Goal: Transaction & Acquisition: Book appointment/travel/reservation

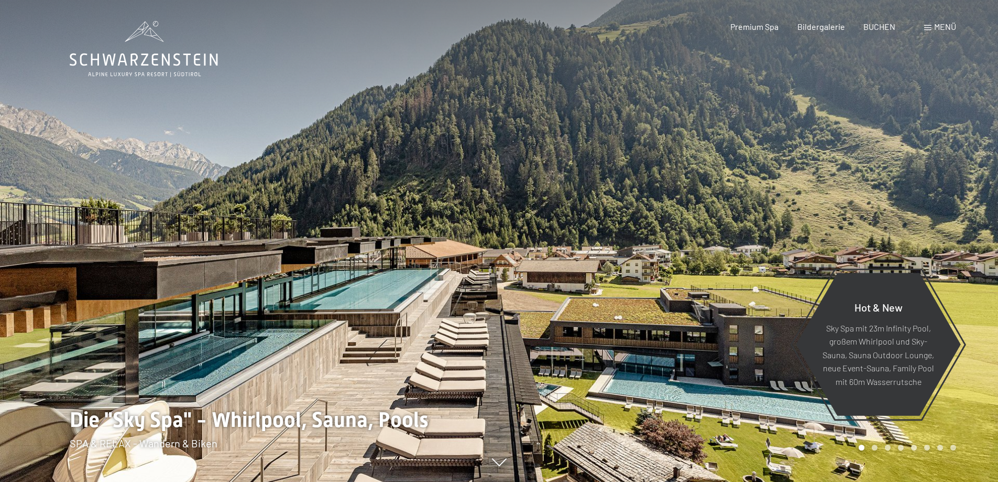
click at [939, 26] on span "Menü" at bounding box center [945, 26] width 22 height 10
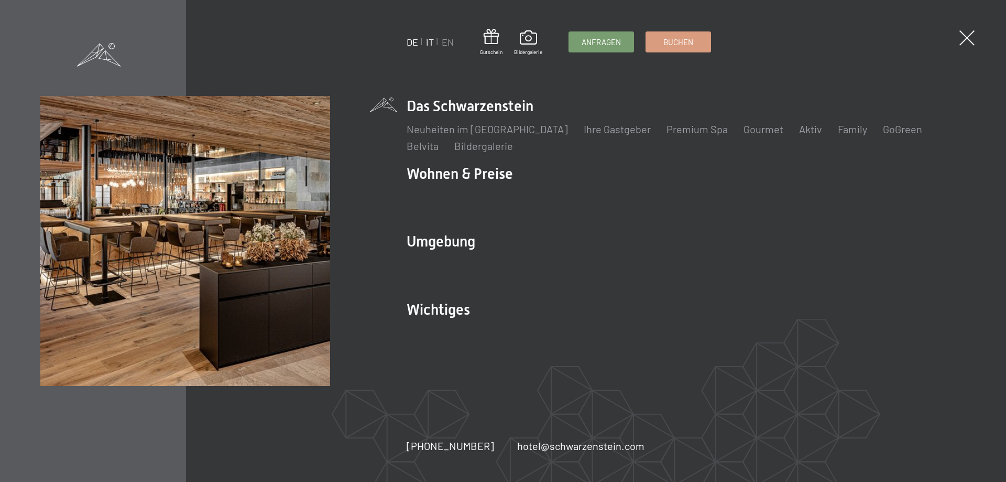
click at [431, 41] on link "IT" at bounding box center [430, 42] width 8 height 12
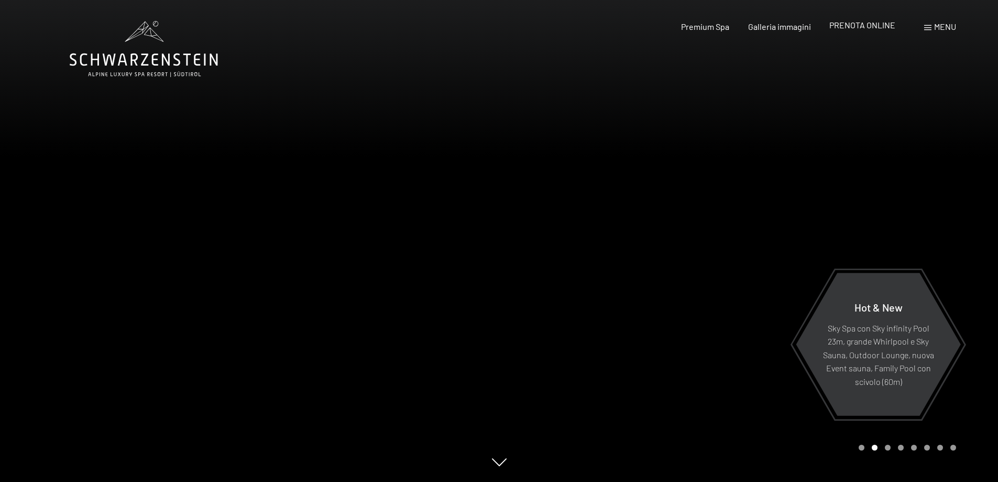
click at [887, 27] on span "PRENOTA ONLINE" at bounding box center [862, 25] width 66 height 10
click at [881, 23] on span "PRENOTA ONLINE" at bounding box center [862, 25] width 66 height 10
click at [855, 32] on div "Premium Spa Galleria immagini PRENOTA ONLINE" at bounding box center [778, 27] width 269 height 12
click at [856, 29] on span "PRENOTA ONLINE" at bounding box center [862, 25] width 66 height 10
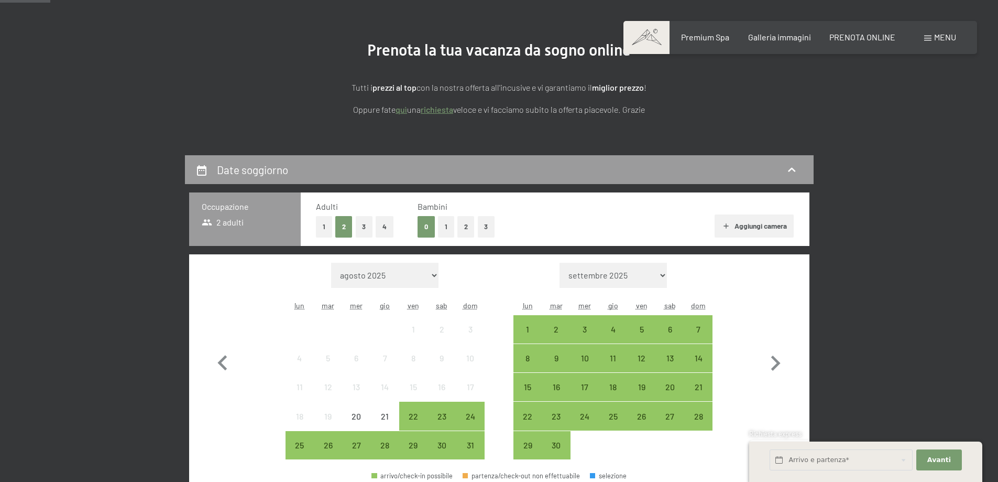
scroll to position [210, 0]
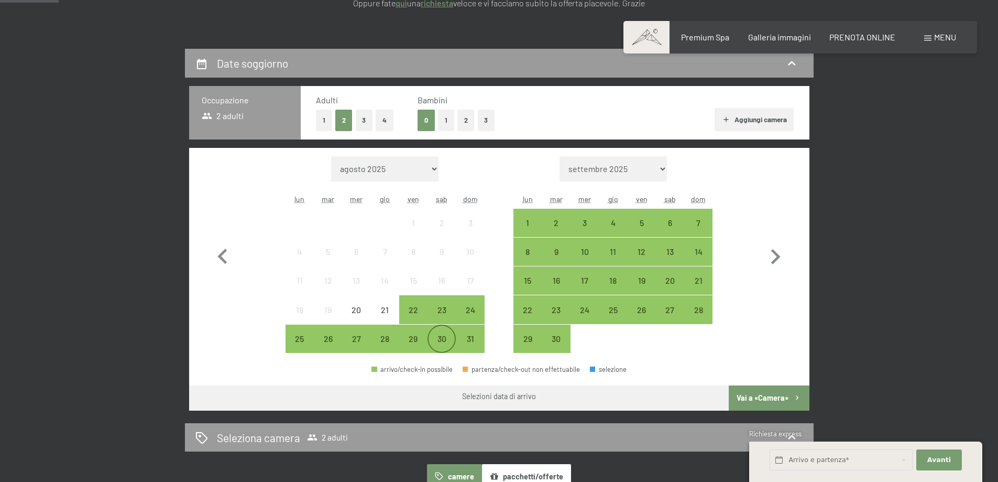
click at [442, 342] on div "30" at bounding box center [442, 347] width 26 height 26
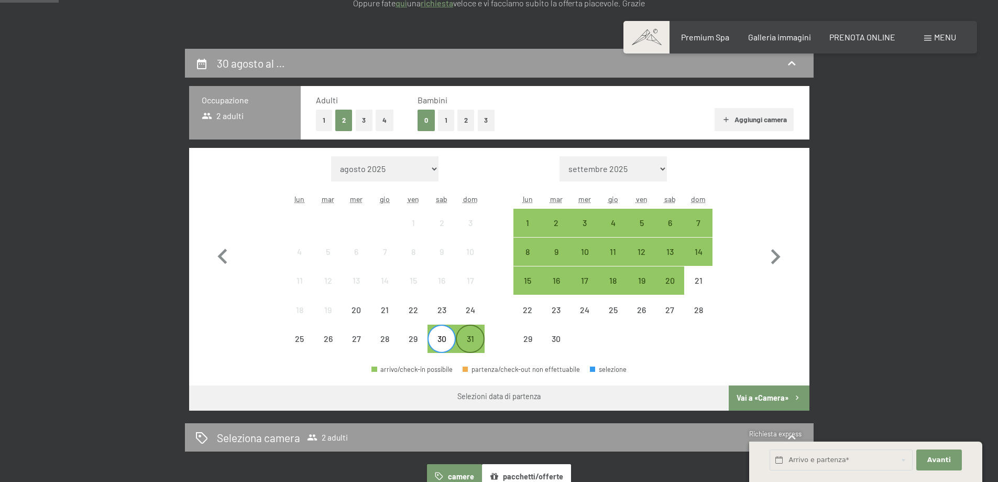
click at [473, 338] on div "31" at bounding box center [470, 347] width 26 height 26
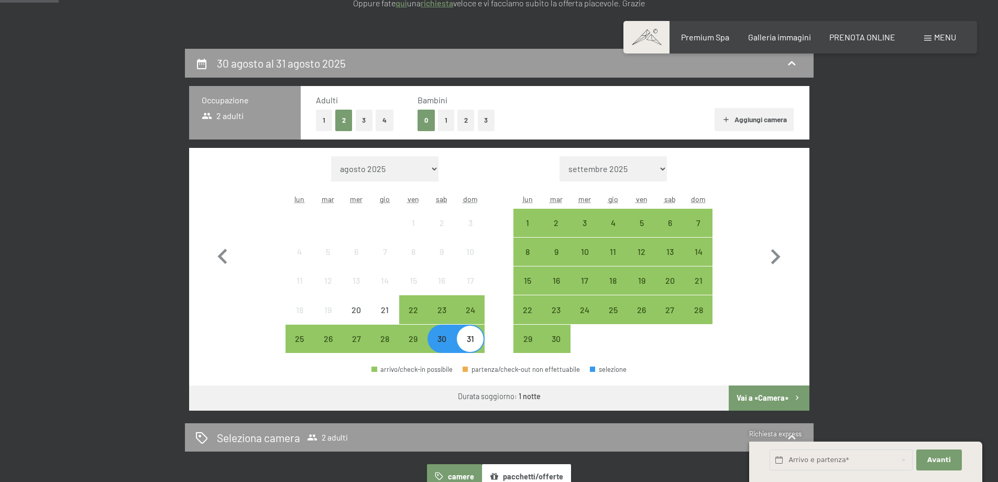
click at [781, 394] on button "Vai a «Camera»" at bounding box center [769, 397] width 80 height 25
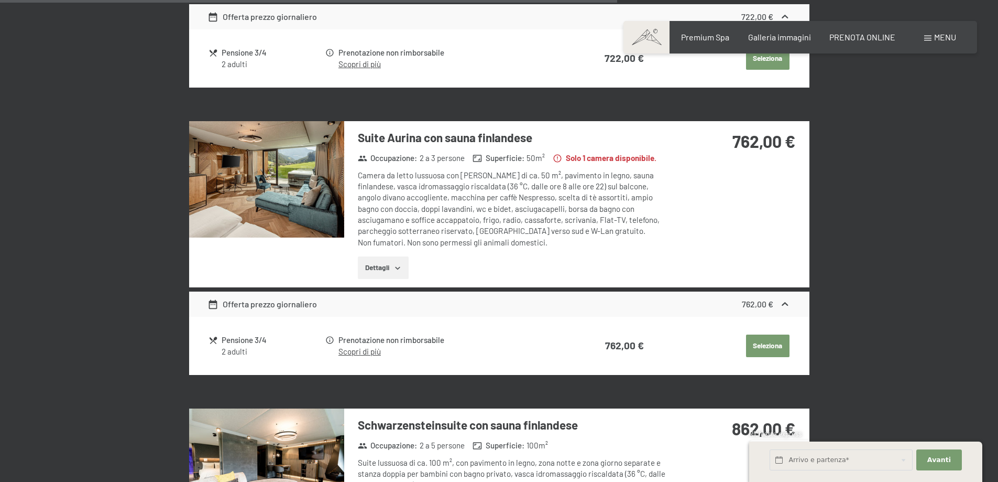
scroll to position [1725, 0]
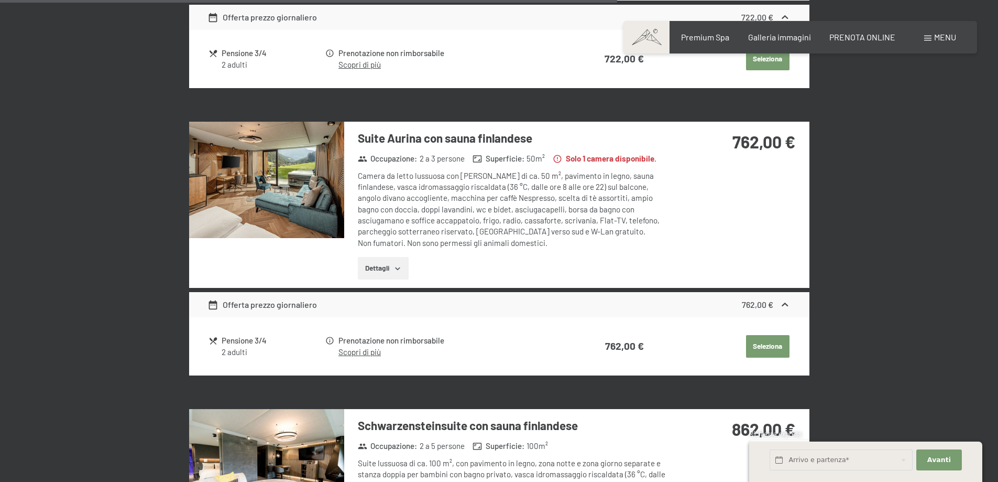
click at [409, 130] on h3 "Suite Aurina con sauna finlandese" at bounding box center [514, 138] width 312 height 16
click at [274, 144] on img at bounding box center [266, 180] width 155 height 116
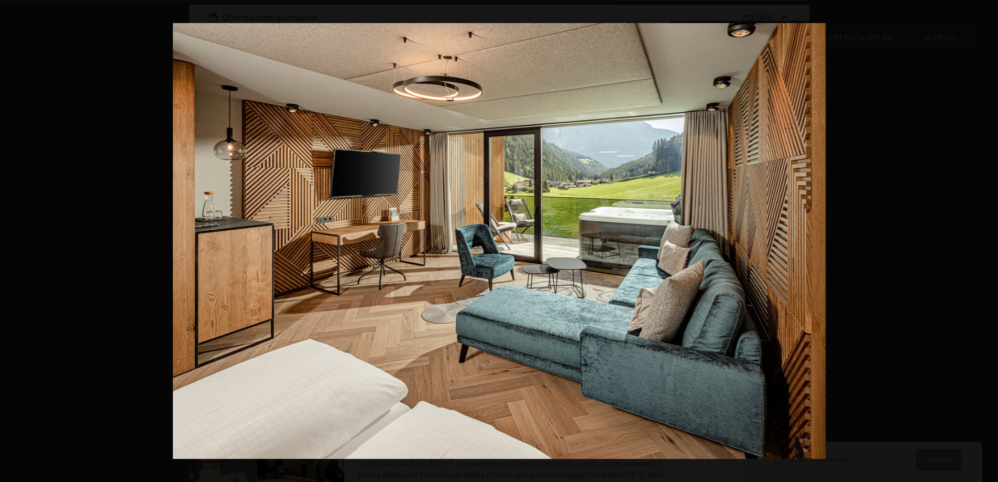
click at [986, 243] on button "button" at bounding box center [980, 241] width 37 height 52
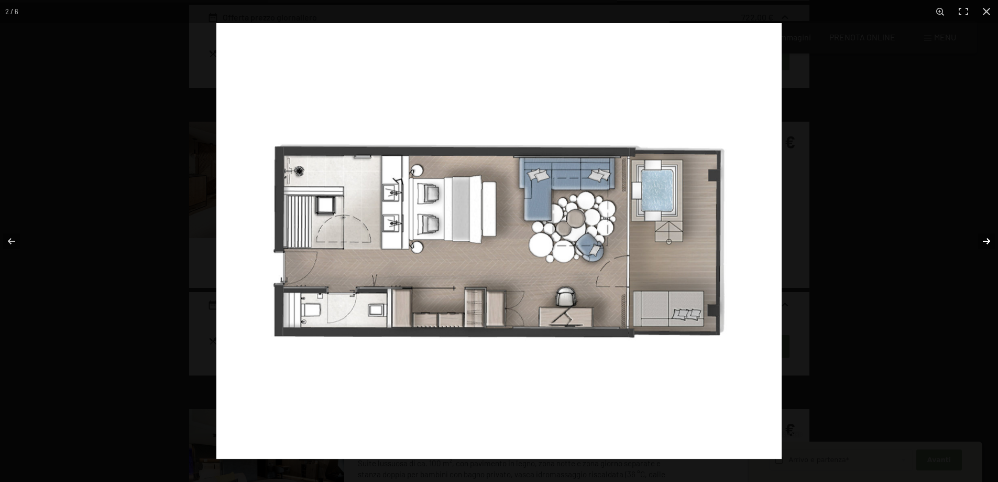
click at [986, 242] on button "button" at bounding box center [980, 241] width 37 height 52
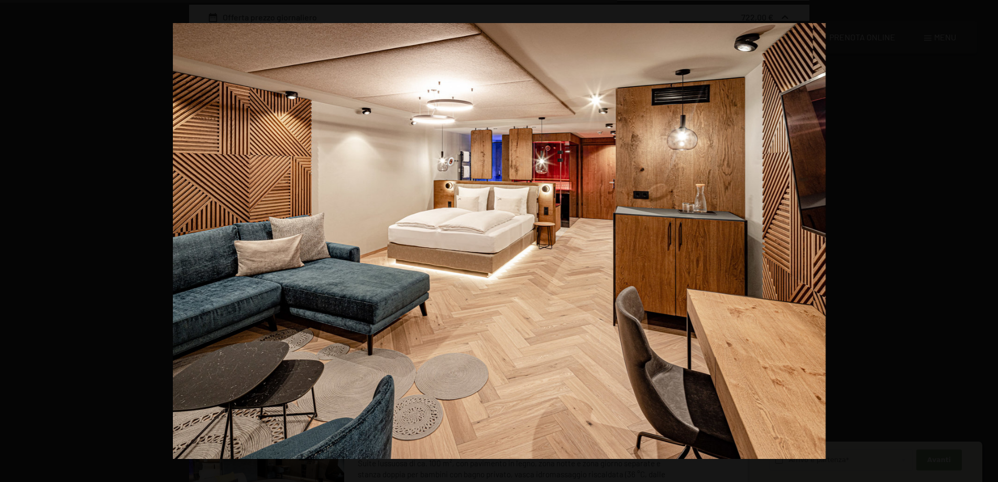
click at [986, 242] on button "button" at bounding box center [980, 241] width 37 height 52
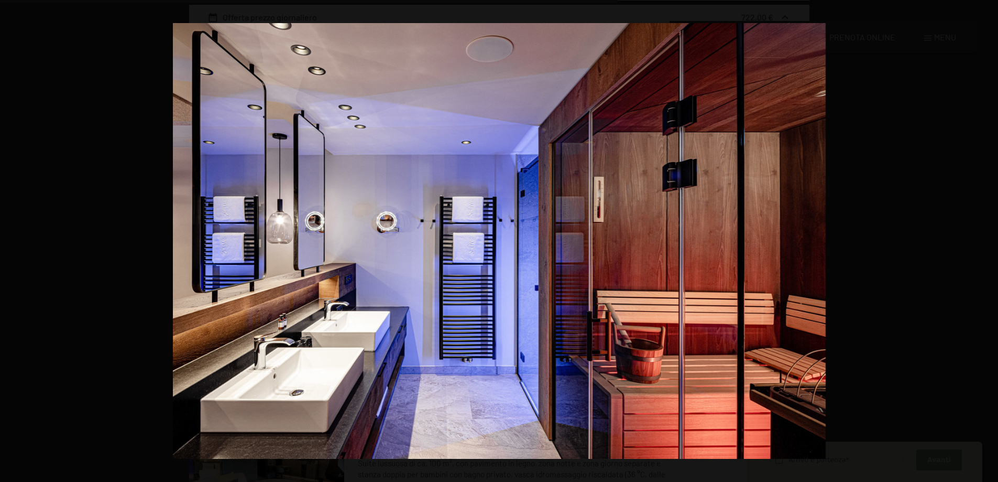
click at [986, 242] on button "button" at bounding box center [980, 241] width 37 height 52
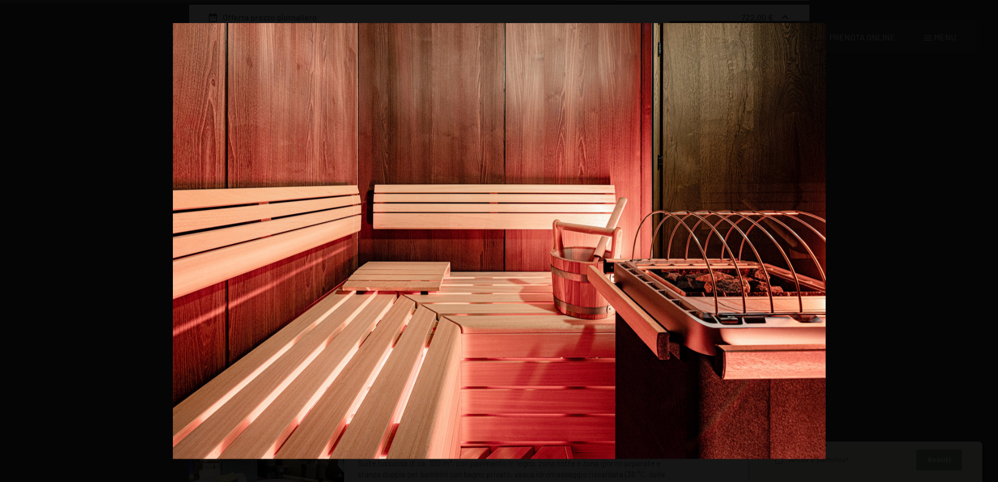
click at [986, 242] on button "button" at bounding box center [980, 241] width 37 height 52
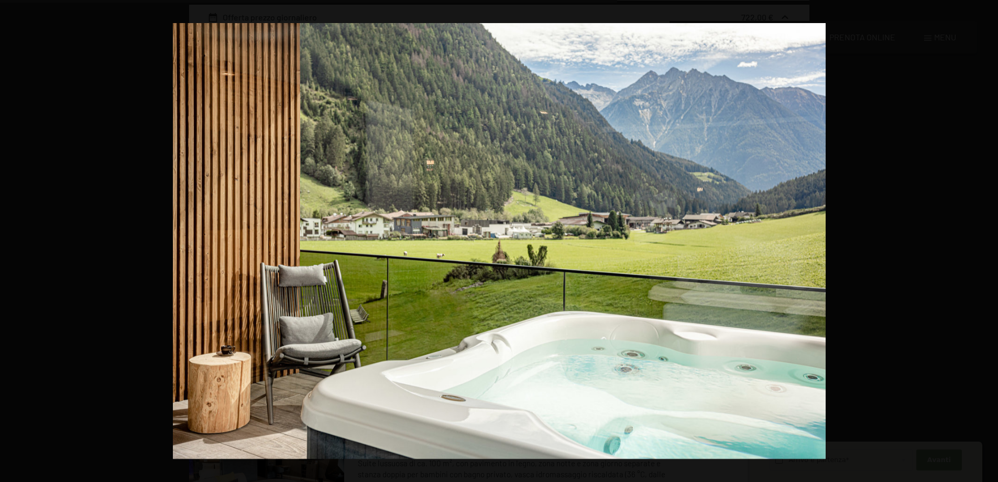
click at [986, 242] on button "button" at bounding box center [980, 241] width 37 height 52
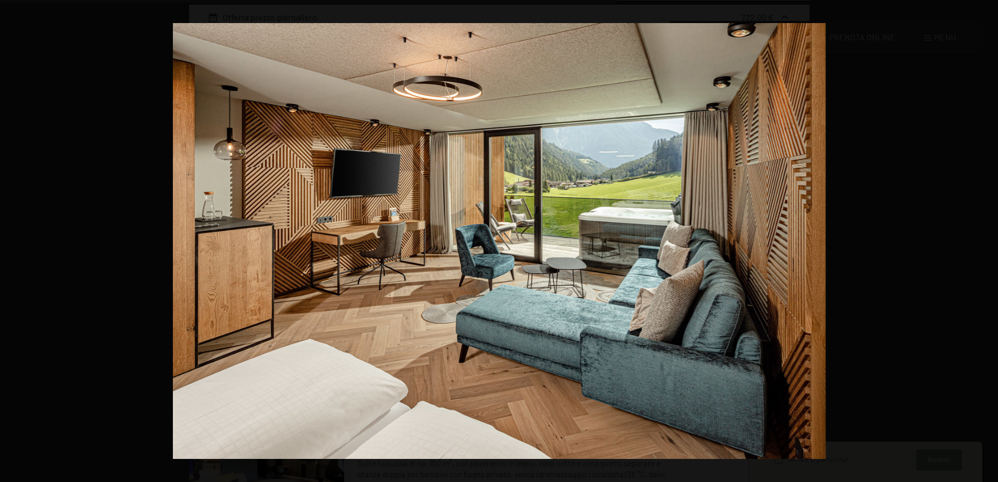
click at [986, 242] on button "button" at bounding box center [980, 241] width 37 height 52
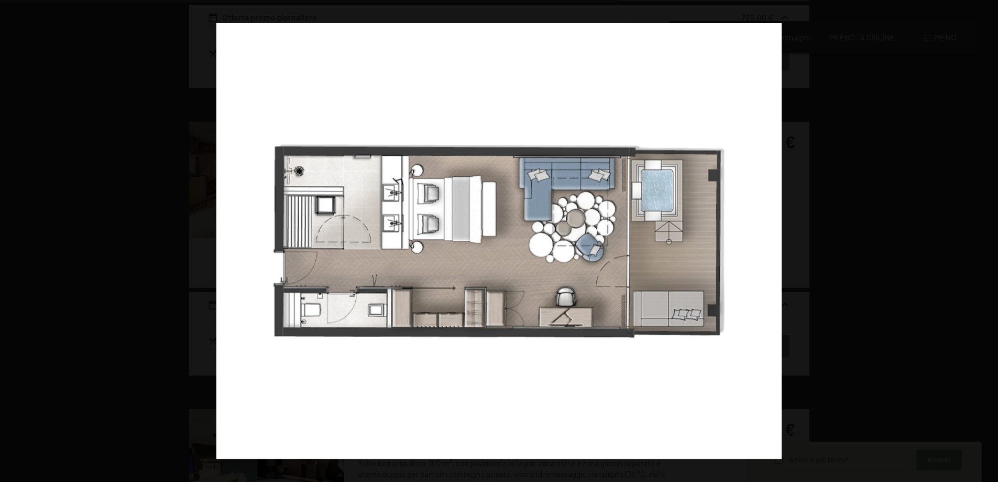
click at [986, 242] on button "button" at bounding box center [980, 241] width 37 height 52
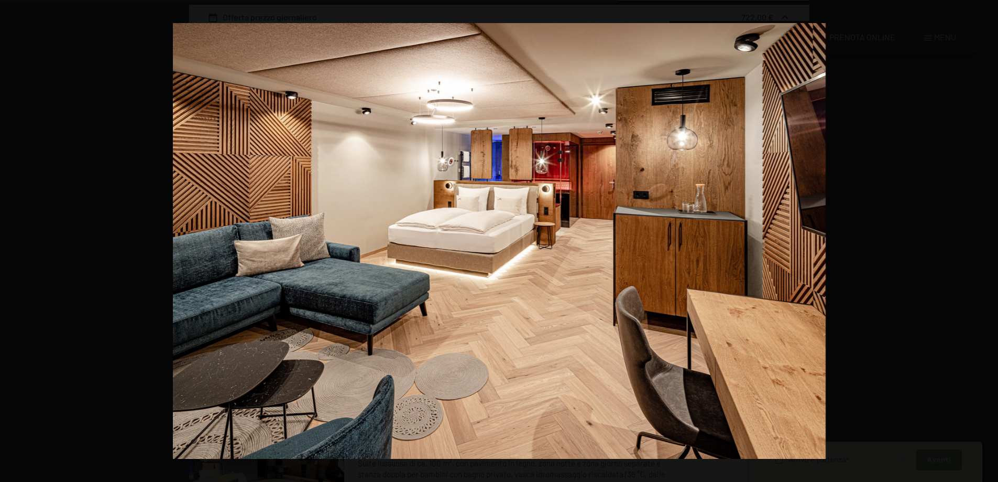
click at [986, 242] on button "button" at bounding box center [980, 241] width 37 height 52
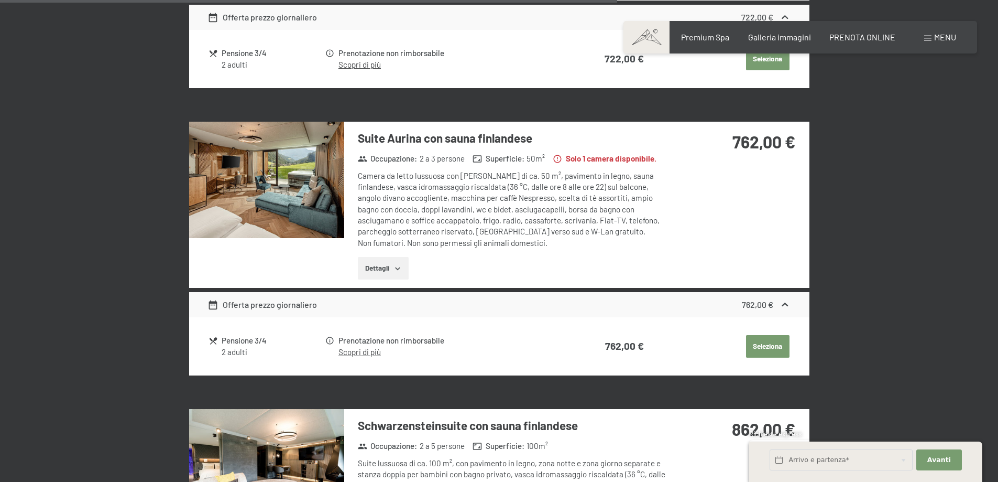
click at [0, 0] on button "button" at bounding box center [0, 0] width 0 height 0
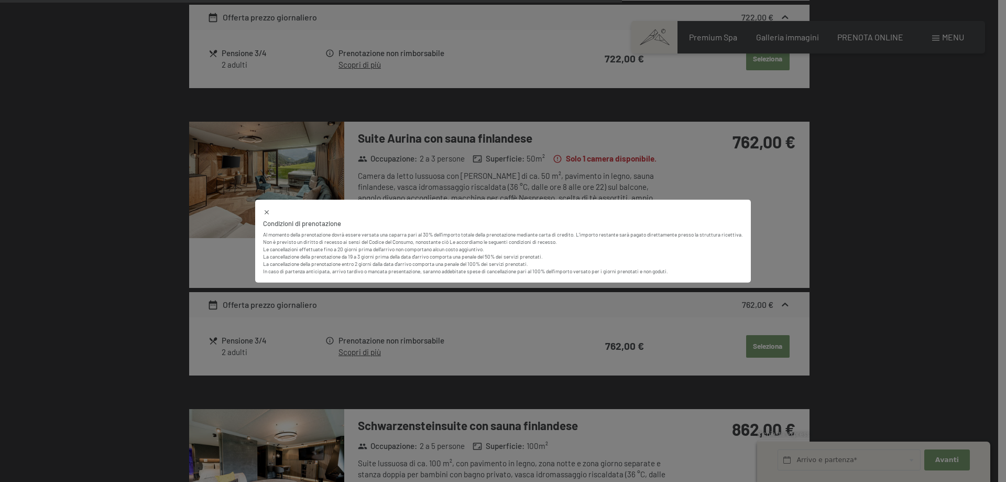
click at [263, 208] on icon at bounding box center [266, 211] width 7 height 7
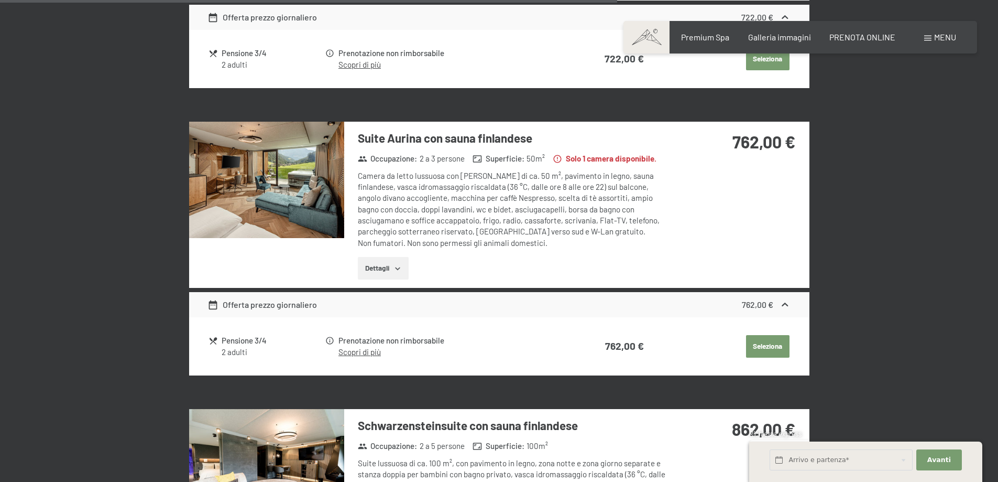
click at [364, 257] on button "Dettagli" at bounding box center [383, 268] width 51 height 23
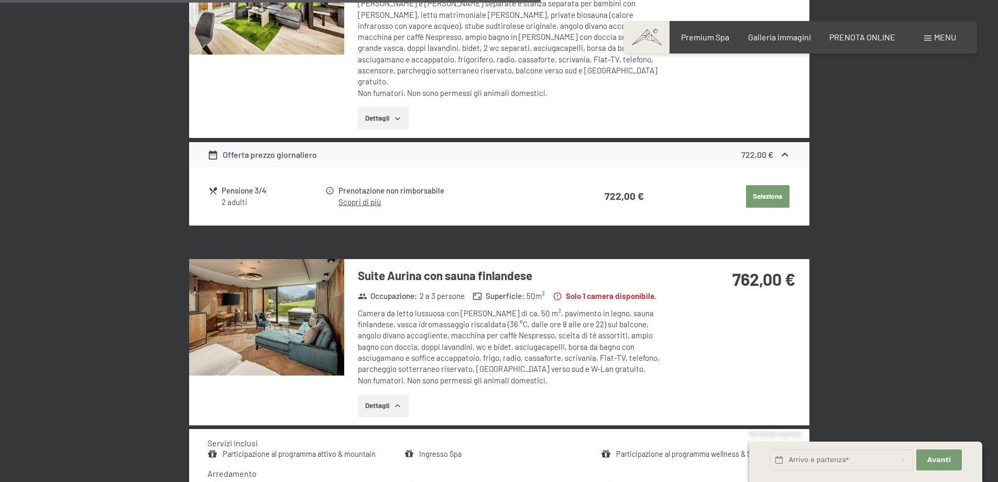
scroll to position [1586, 0]
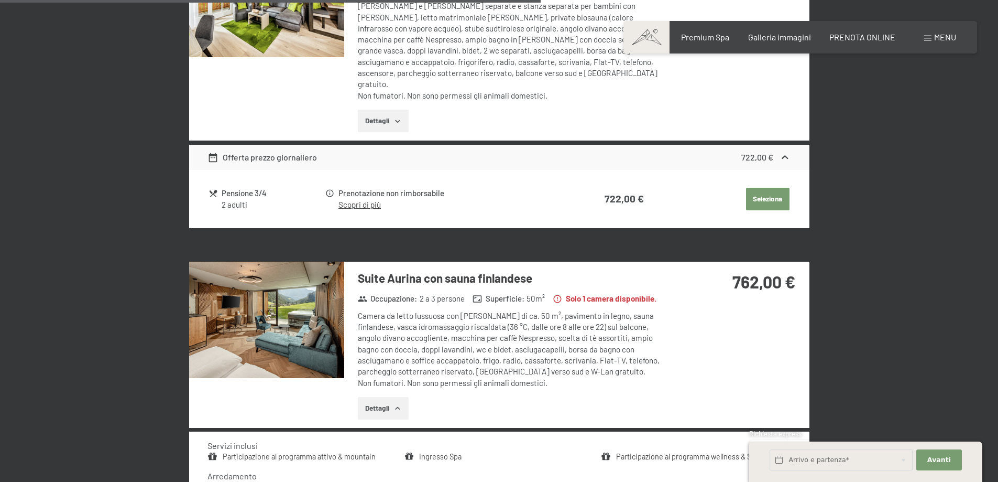
click at [283, 296] on img at bounding box center [266, 319] width 155 height 116
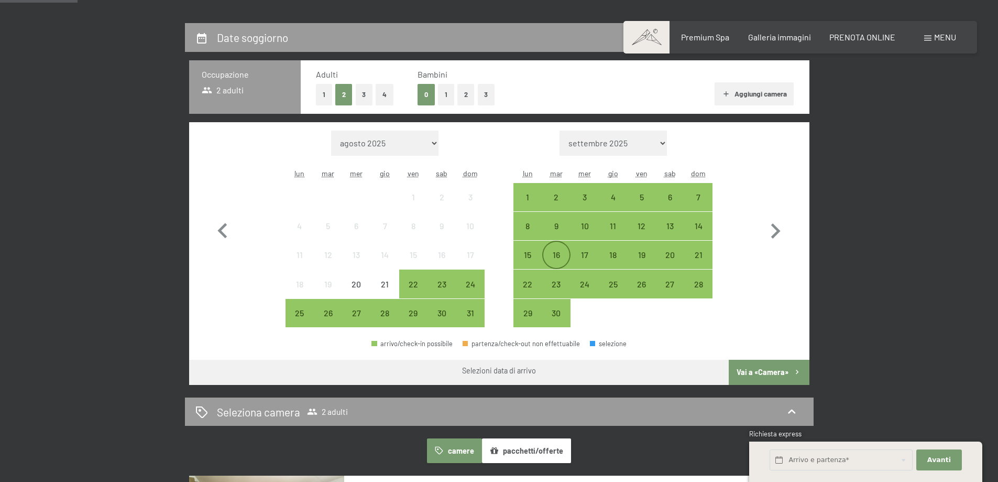
scroll to position [279, 0]
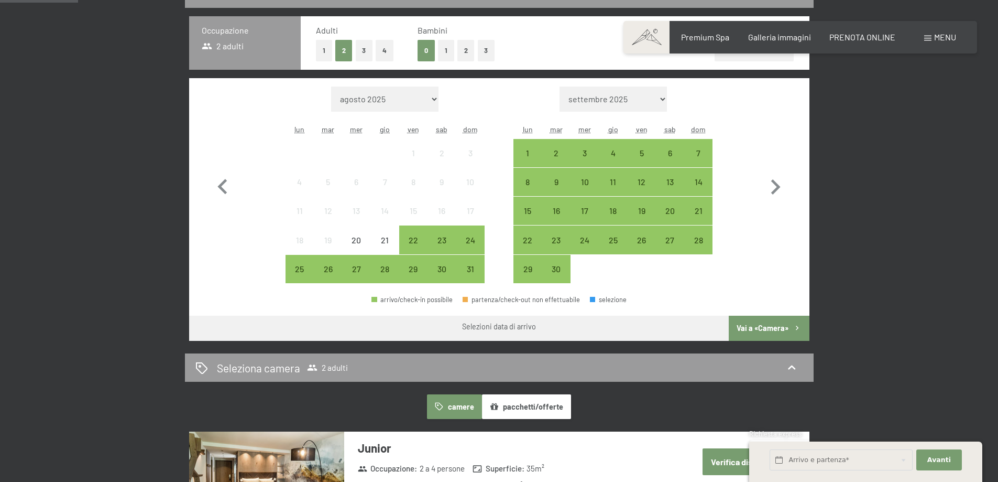
click at [447, 269] on span "Consenso marketing*" at bounding box center [438, 271] width 79 height 10
click at [394, 269] on input "Consenso marketing*" at bounding box center [388, 271] width 10 height 10
click at [445, 269] on span "Consenso marketing*" at bounding box center [438, 271] width 79 height 10
click at [394, 269] on input "Consenso marketing*" at bounding box center [388, 271] width 10 height 10
click at [441, 267] on span "Consenso marketing*" at bounding box center [438, 271] width 79 height 10
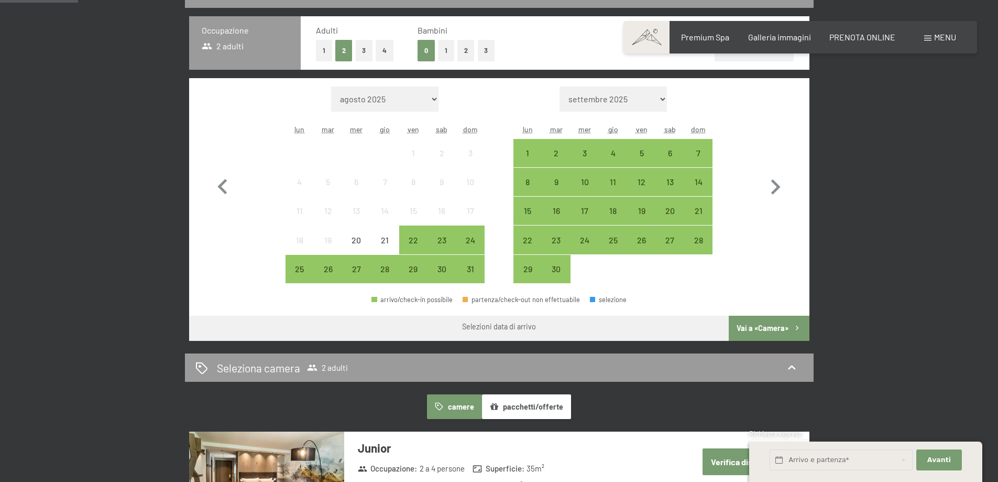
click at [394, 267] on input "Consenso marketing*" at bounding box center [388, 271] width 10 height 10
checkbox input "false"
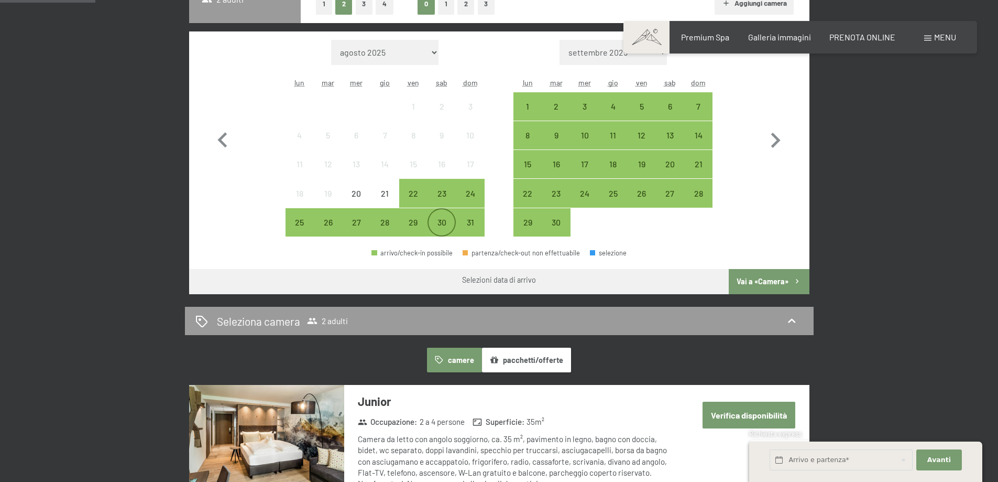
scroll to position [349, 0]
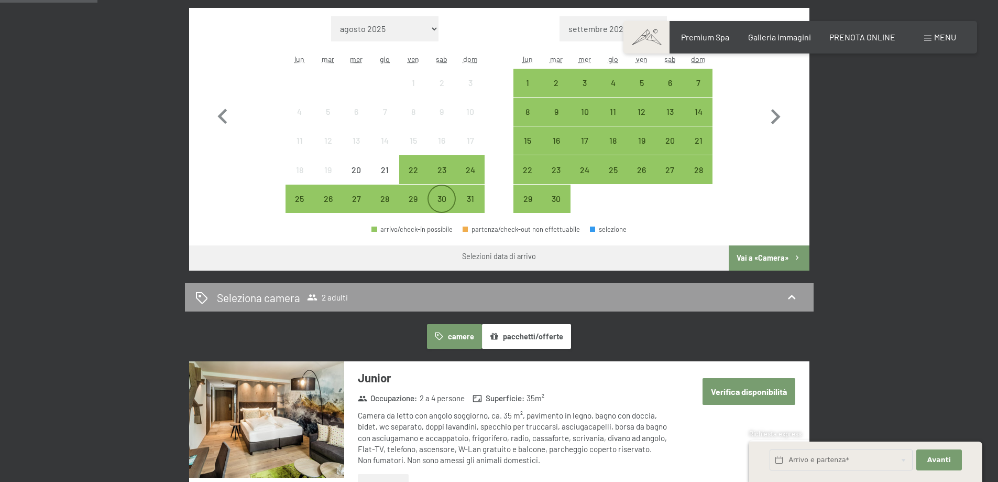
click at [449, 192] on div "30" at bounding box center [442, 198] width 26 height 26
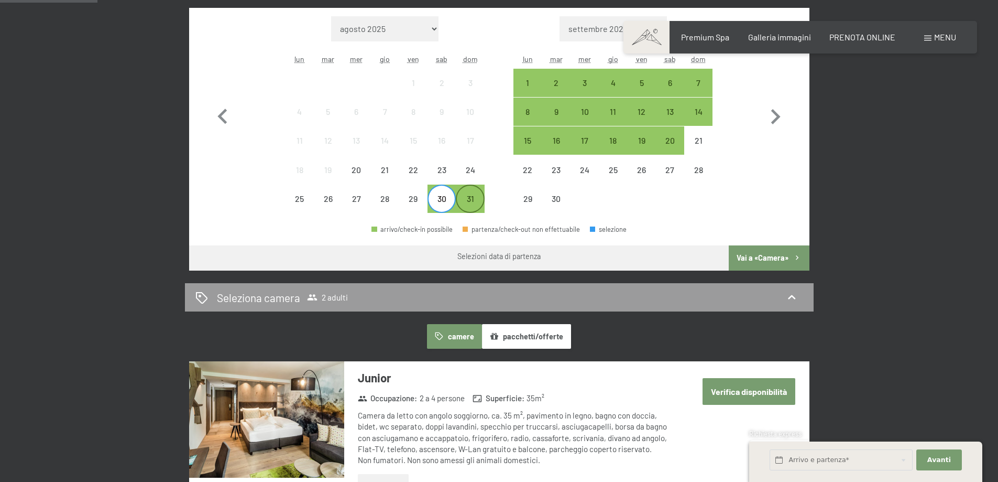
click at [472, 198] on div "31" at bounding box center [470, 207] width 26 height 26
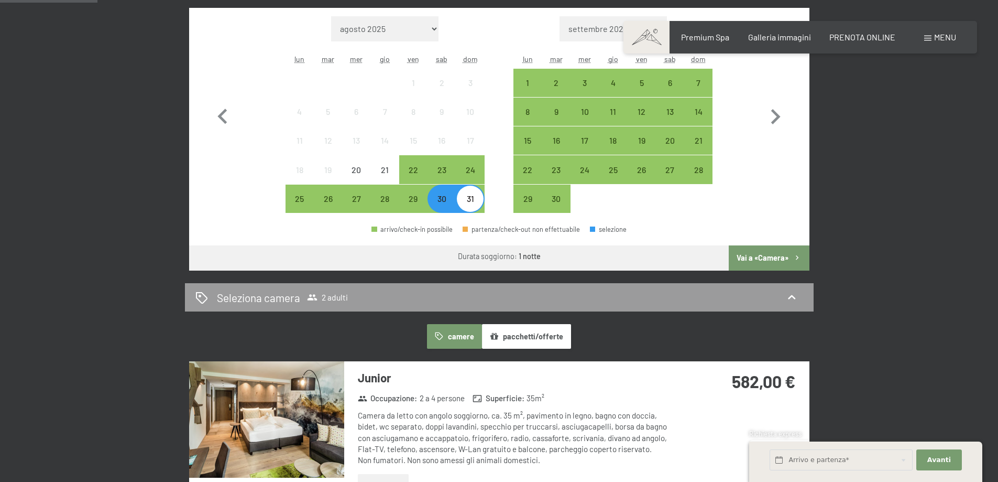
click at [750, 258] on button "Vai a «Camera»" at bounding box center [769, 257] width 80 height 25
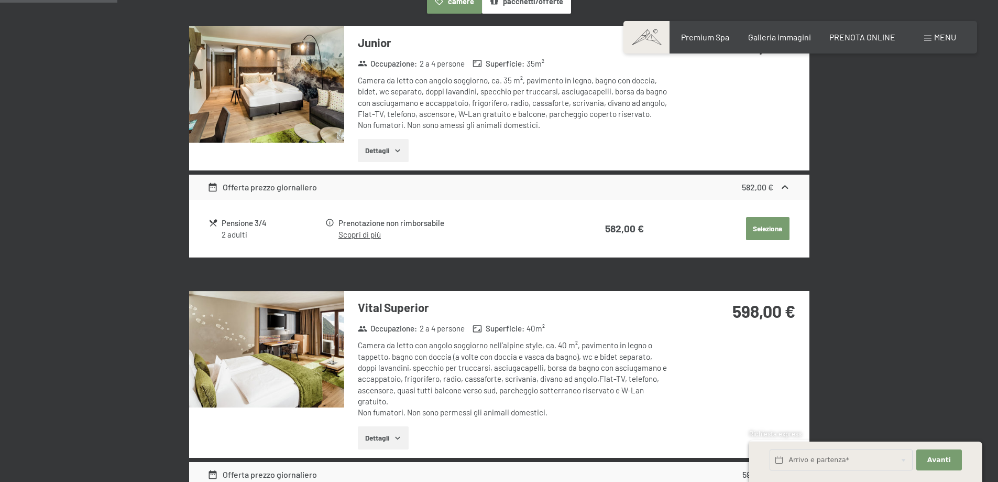
scroll to position [328, 0]
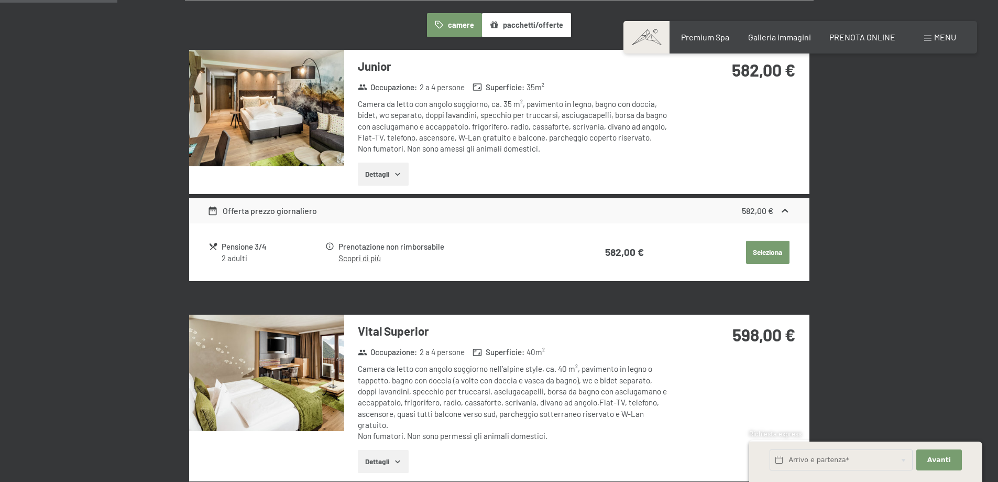
click at [313, 104] on img at bounding box center [266, 108] width 155 height 116
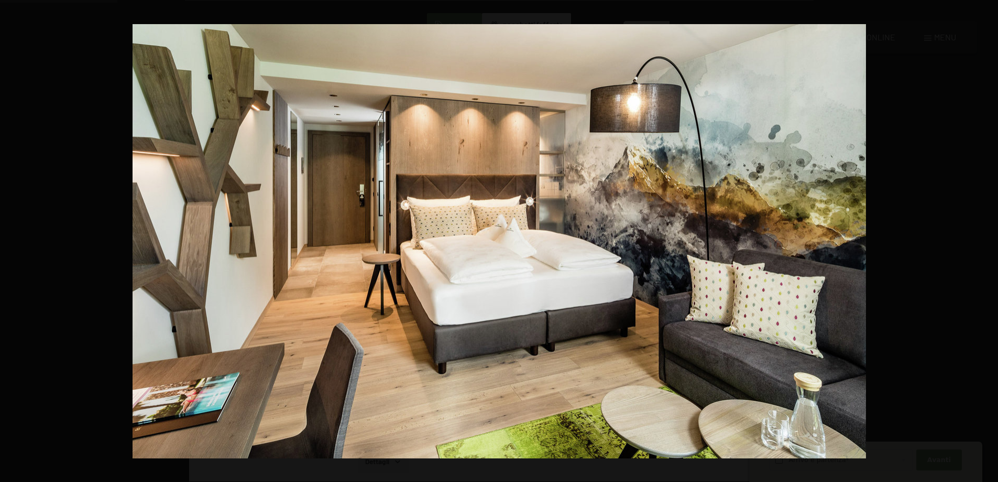
click at [982, 242] on button "button" at bounding box center [980, 241] width 37 height 52
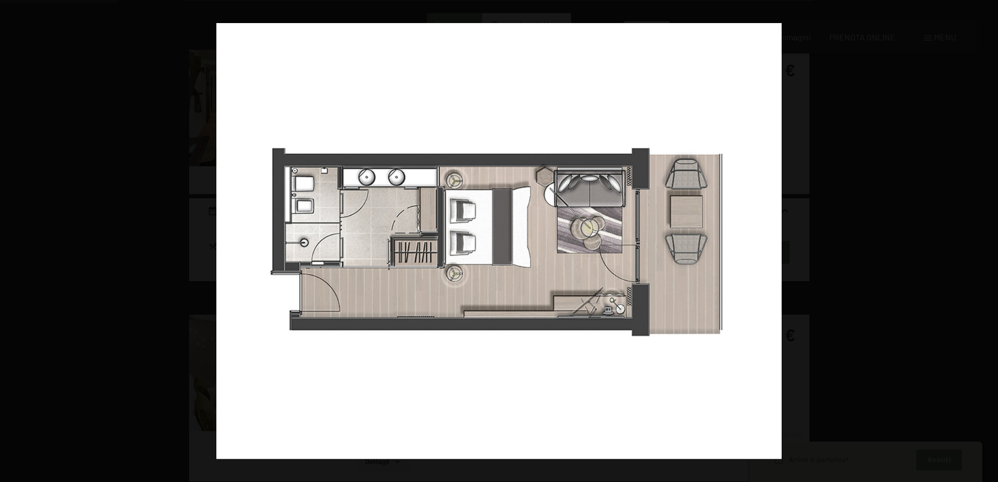
click at [982, 242] on button "button" at bounding box center [980, 241] width 37 height 52
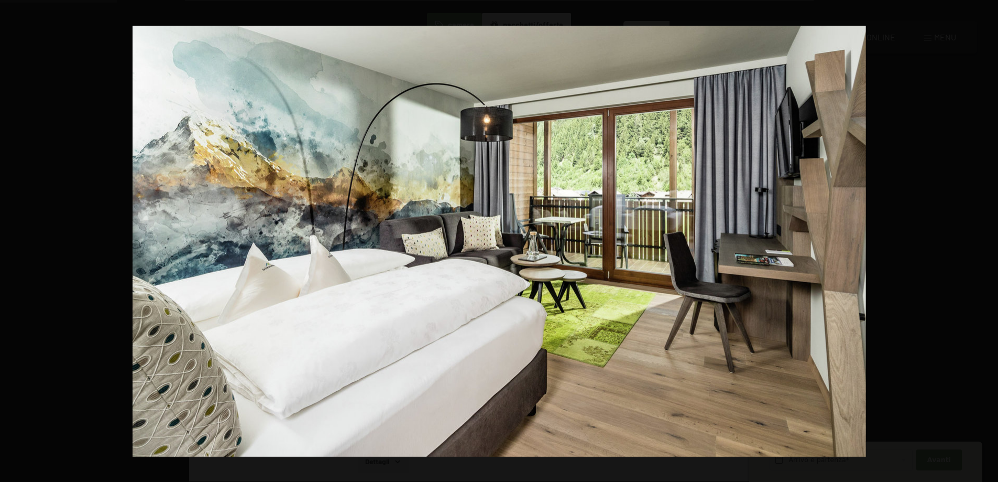
click at [982, 242] on button "button" at bounding box center [980, 241] width 37 height 52
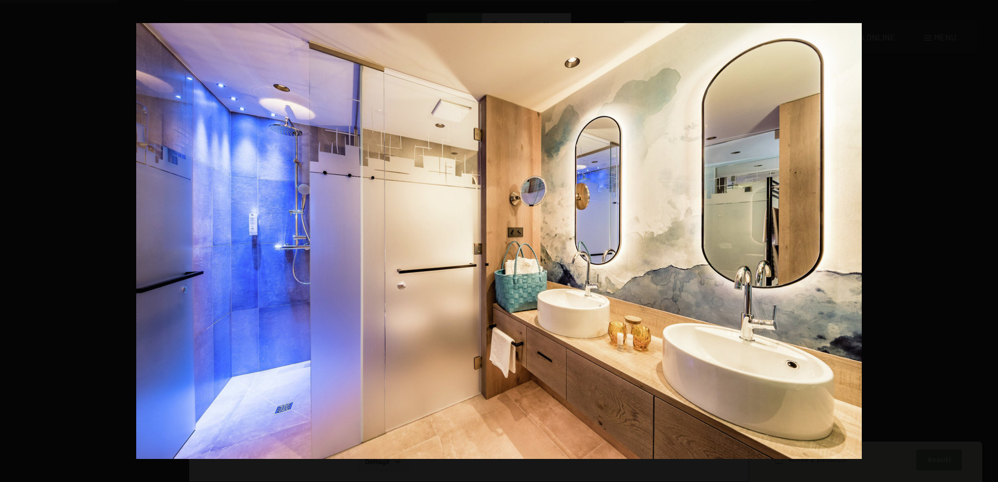
click at [982, 242] on button "button" at bounding box center [980, 241] width 37 height 52
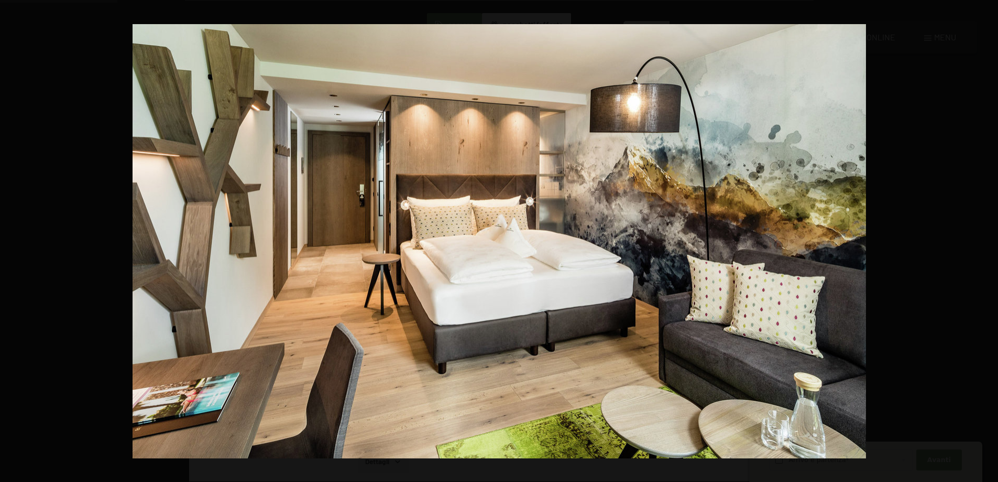
click at [982, 242] on button "button" at bounding box center [980, 241] width 37 height 52
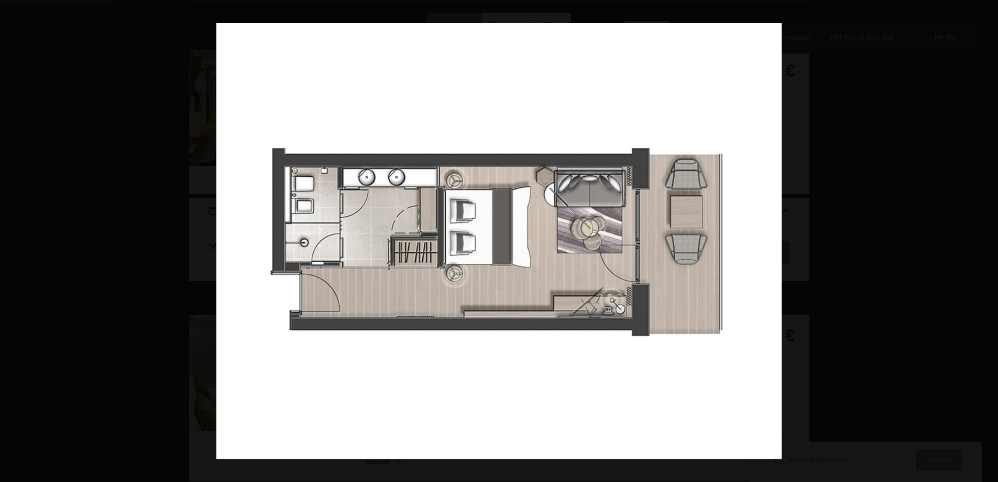
click at [982, 242] on button "button" at bounding box center [980, 241] width 37 height 52
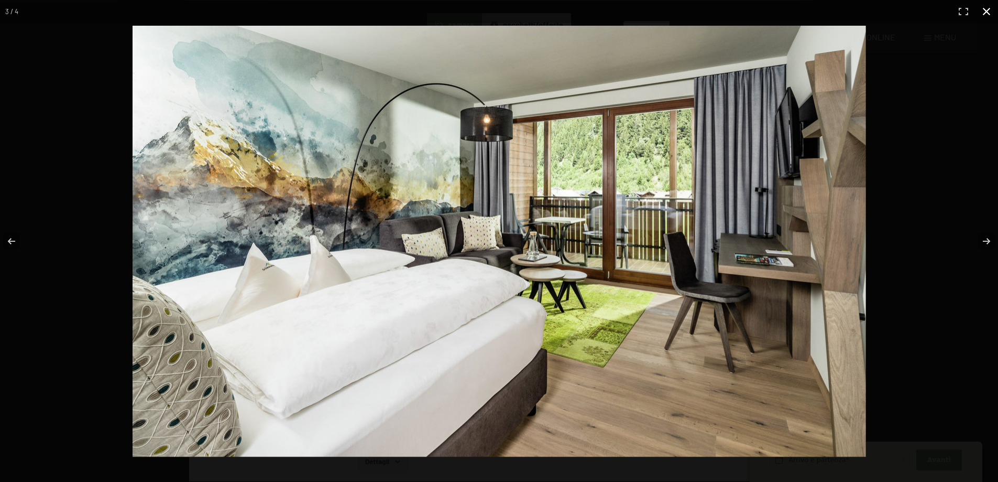
click at [992, 6] on button "button" at bounding box center [986, 11] width 23 height 23
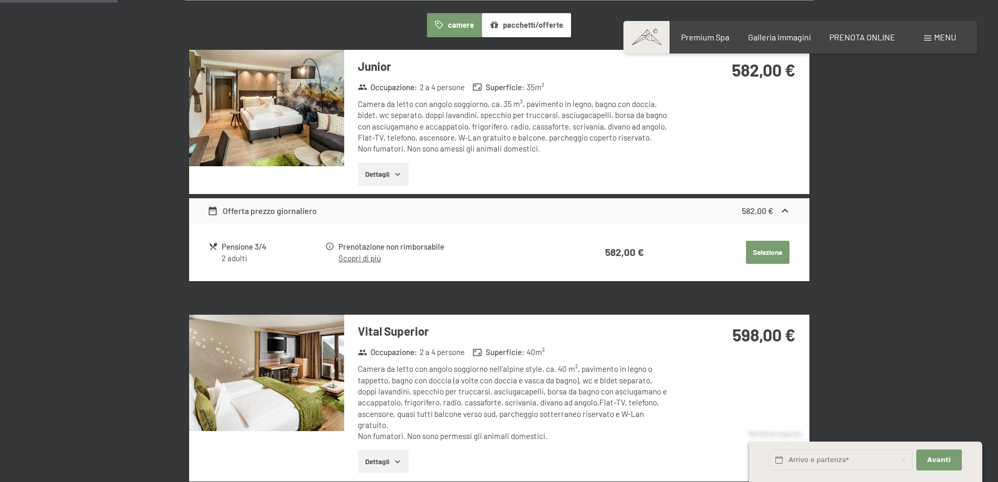
click at [359, 179] on button "Dettagli" at bounding box center [383, 173] width 51 height 23
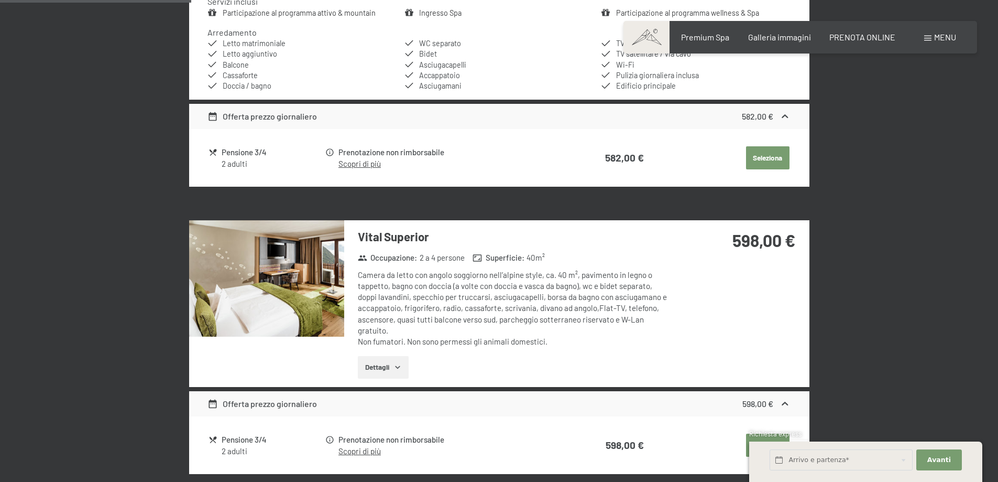
scroll to position [607, 0]
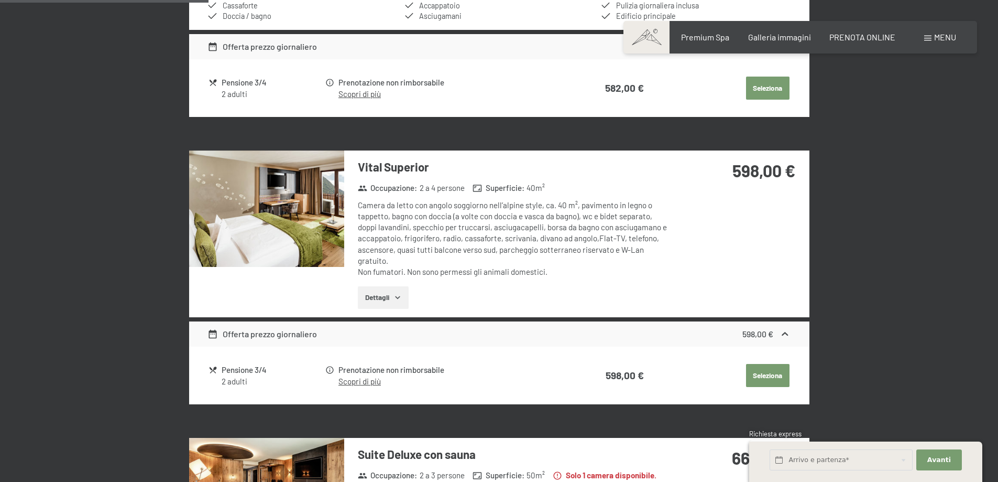
click at [316, 176] on img at bounding box center [266, 208] width 155 height 116
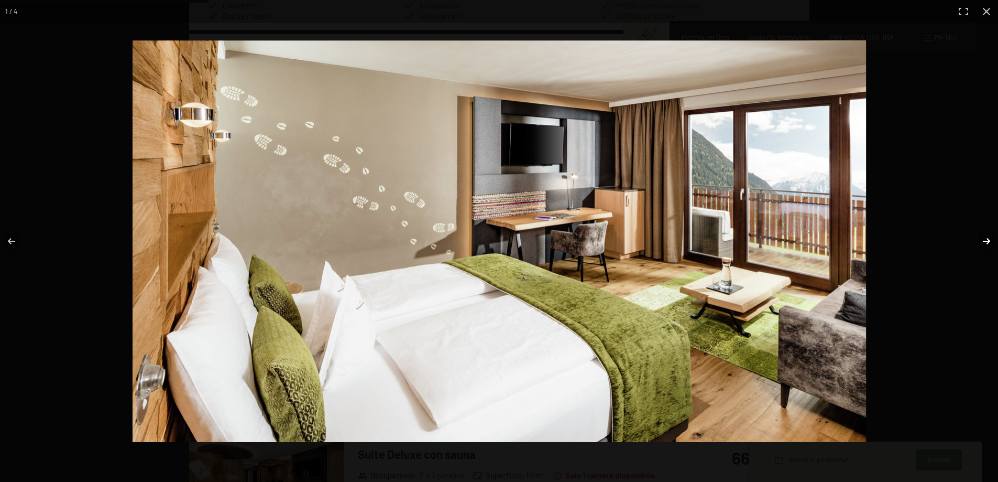
click at [985, 239] on button "button" at bounding box center [980, 241] width 37 height 52
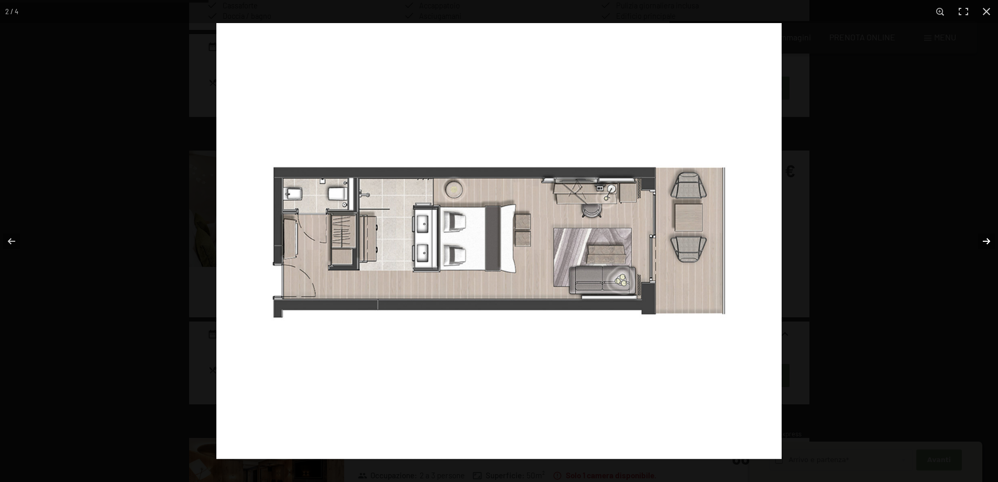
click at [985, 239] on button "button" at bounding box center [980, 241] width 37 height 52
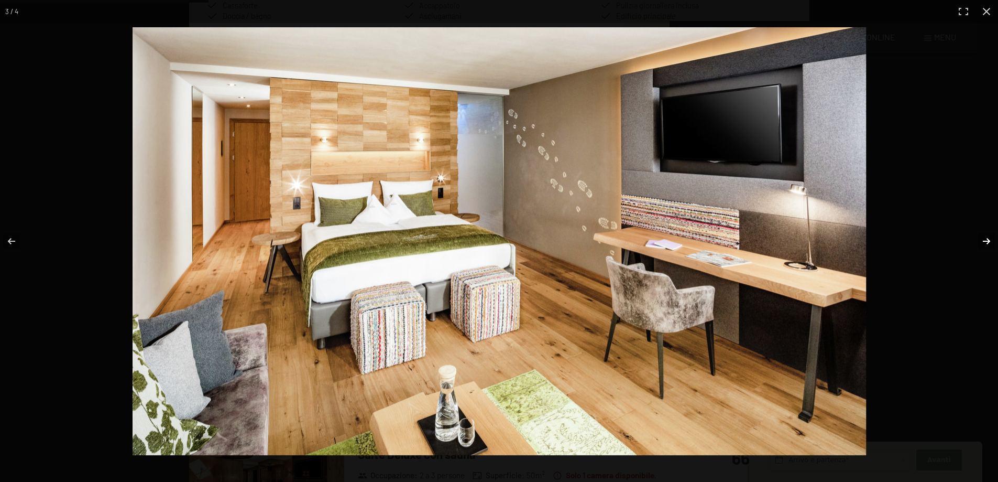
click at [985, 239] on button "button" at bounding box center [980, 241] width 37 height 52
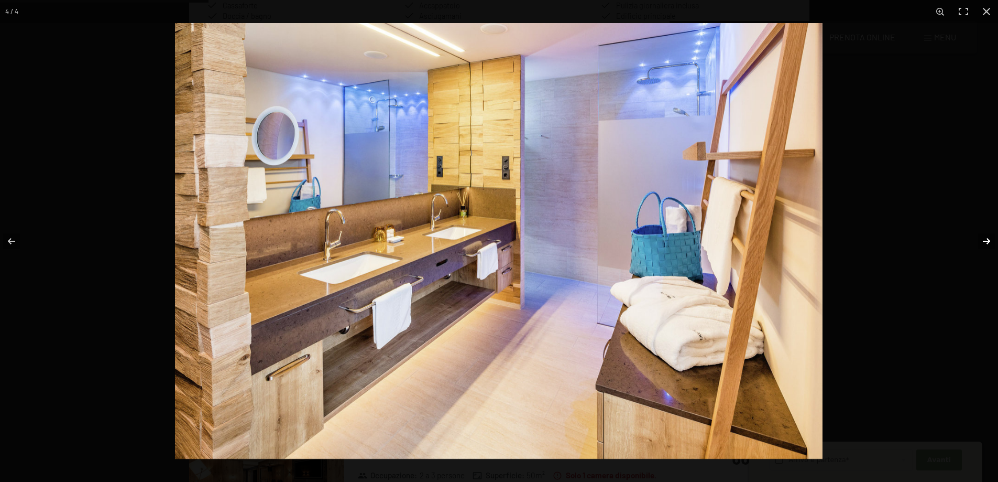
click at [985, 239] on button "button" at bounding box center [980, 241] width 37 height 52
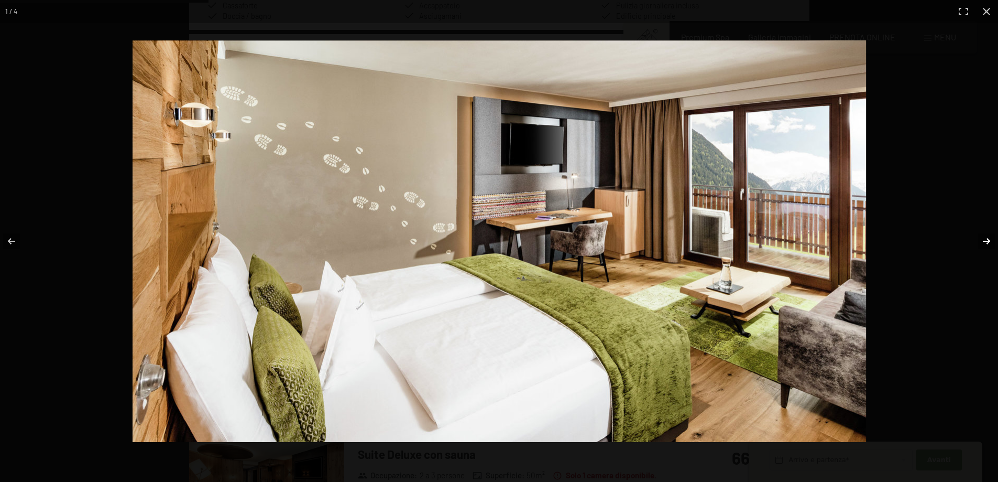
click at [985, 239] on button "button" at bounding box center [980, 241] width 37 height 52
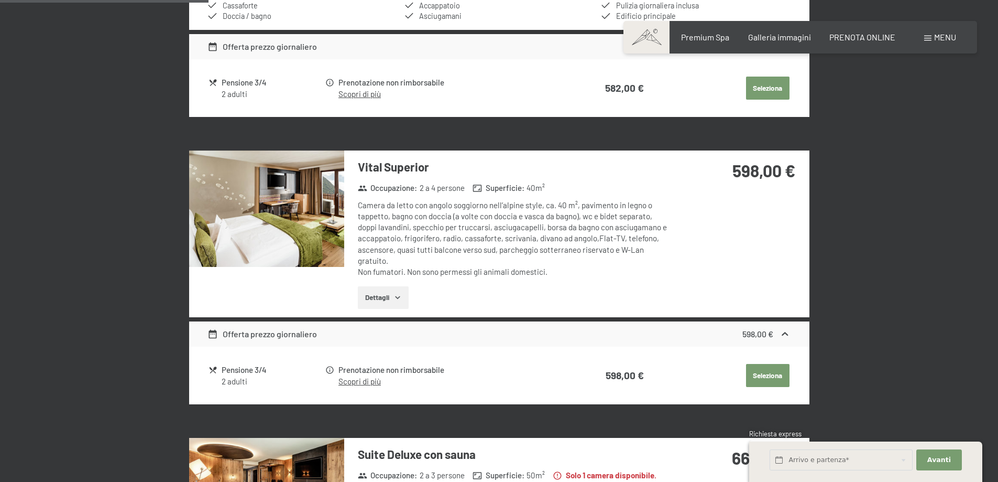
click at [0, 0] on button "button" at bounding box center [0, 0] width 0 height 0
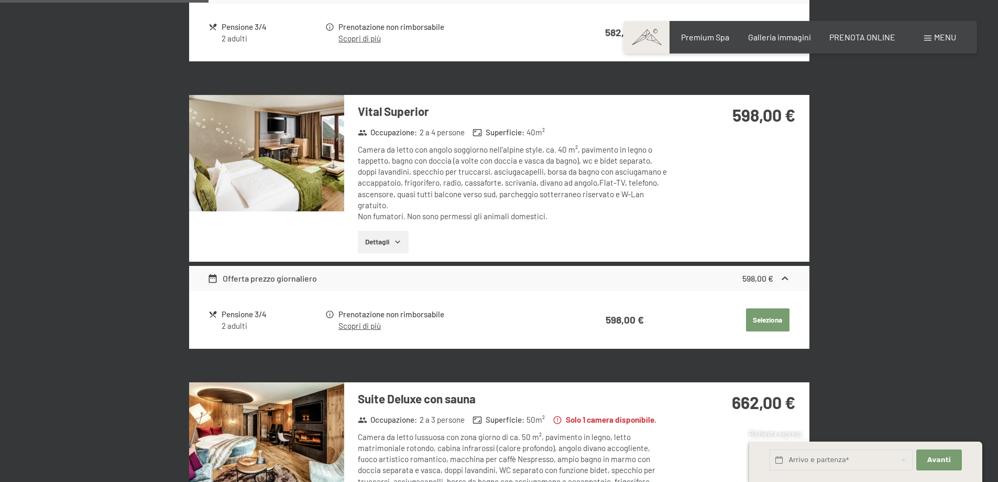
scroll to position [747, 0]
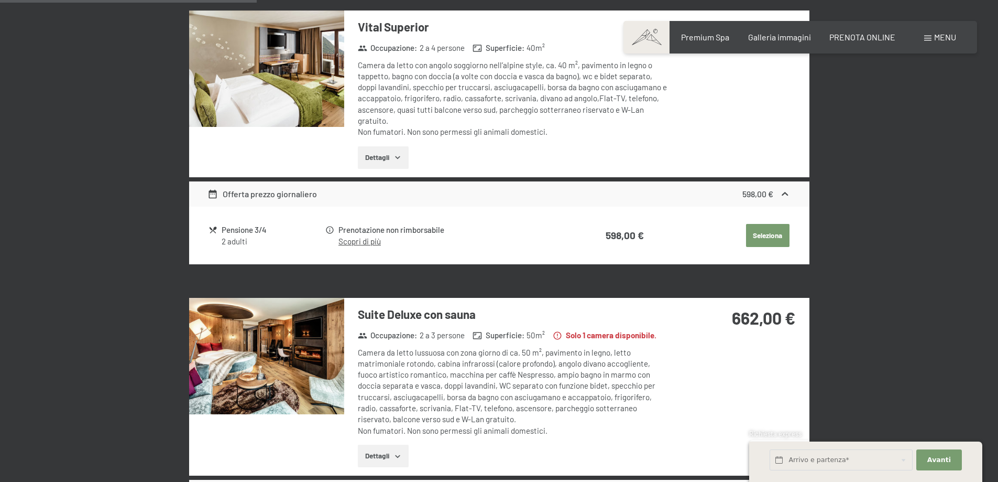
click at [364, 156] on button "Dettagli" at bounding box center [383, 157] width 51 height 23
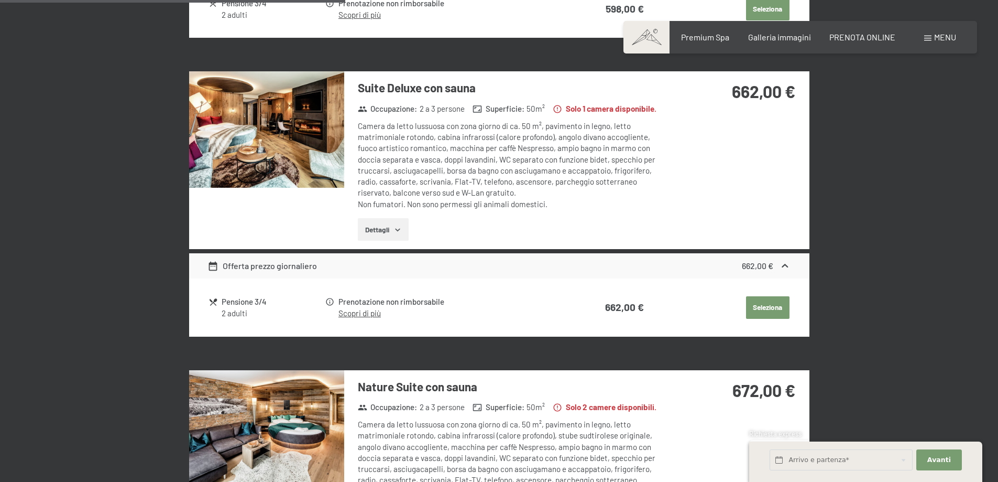
scroll to position [1097, 0]
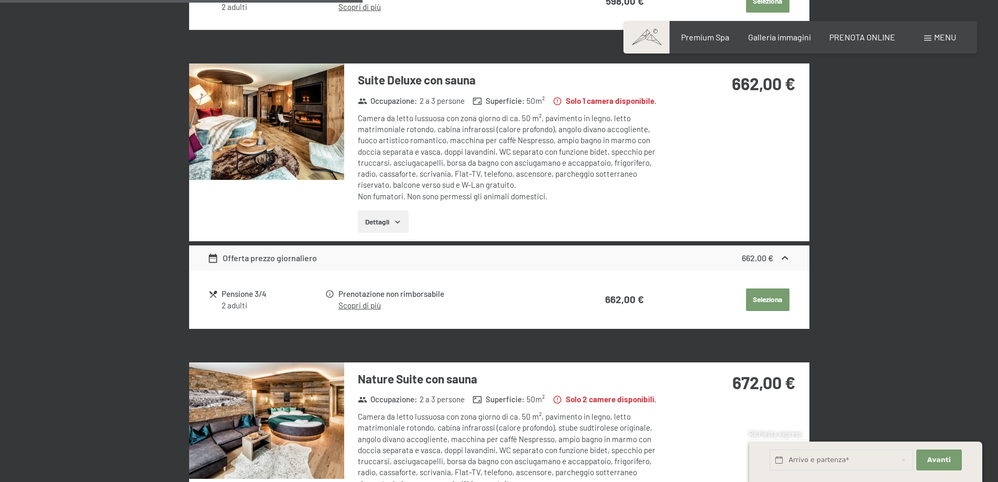
click at [381, 216] on button "Dettagli" at bounding box center [383, 221] width 51 height 23
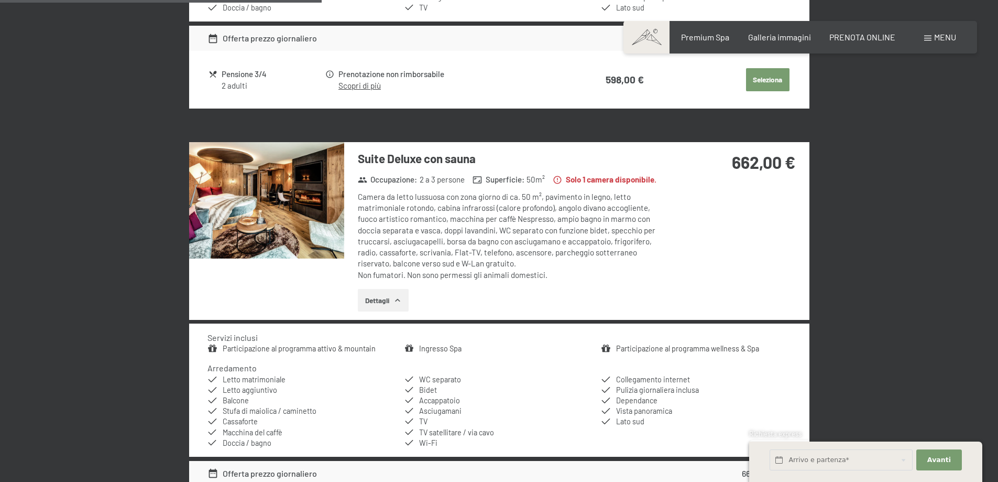
scroll to position [1026, 0]
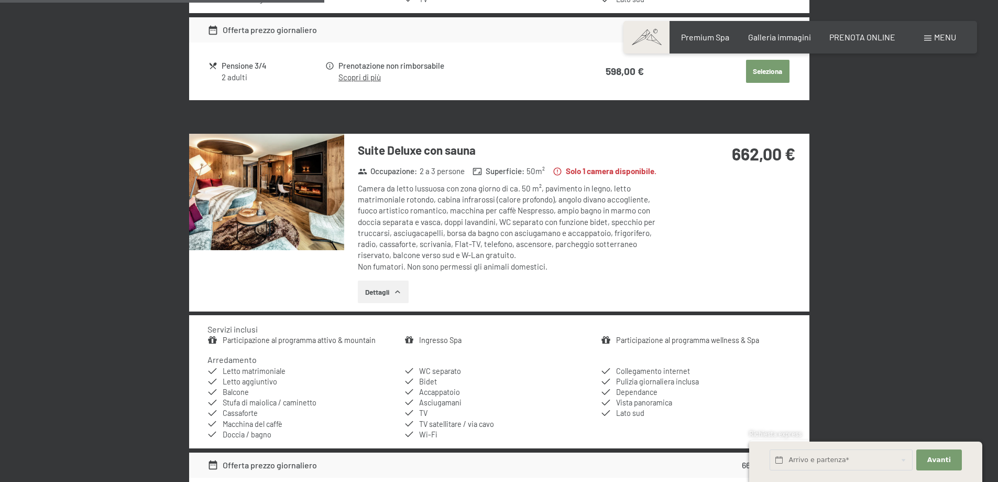
click at [296, 204] on img at bounding box center [266, 192] width 155 height 116
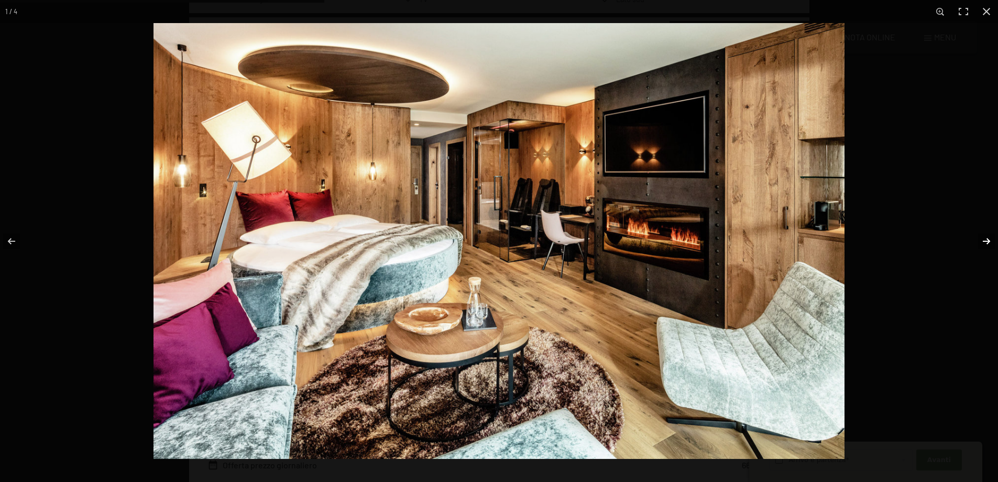
click at [980, 242] on button "button" at bounding box center [980, 241] width 37 height 52
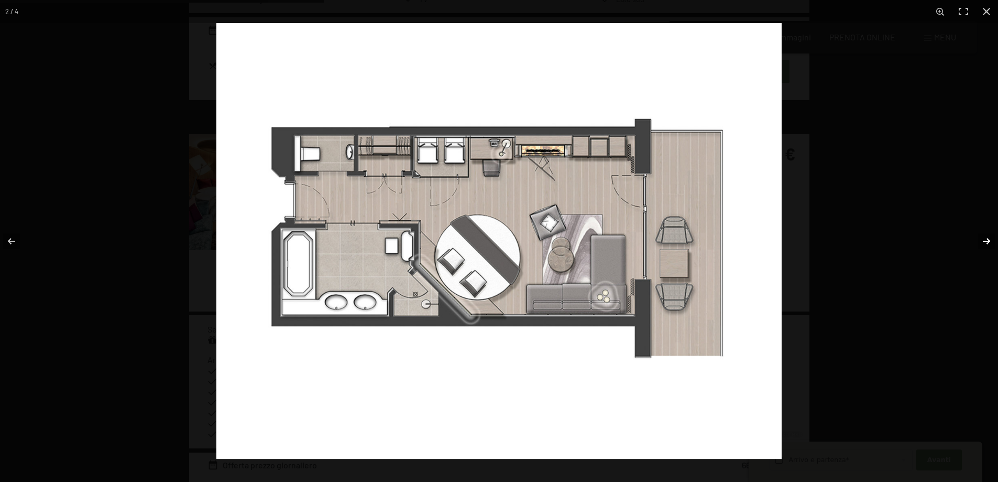
click at [980, 242] on button "button" at bounding box center [980, 241] width 37 height 52
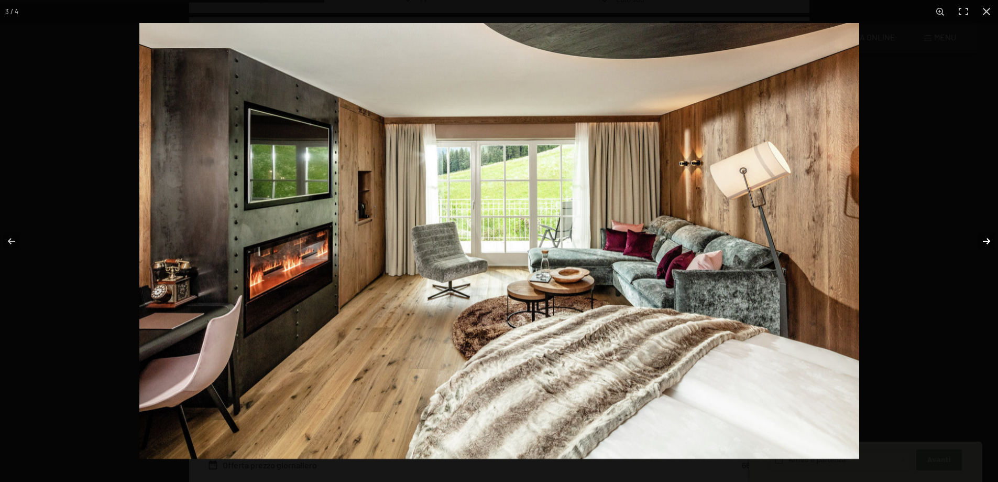
click at [980, 242] on button "button" at bounding box center [980, 241] width 37 height 52
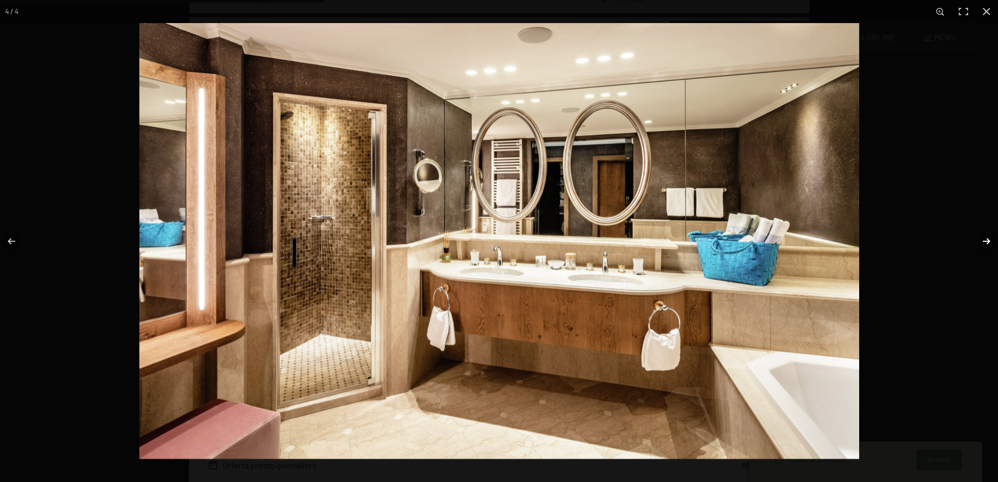
click at [985, 244] on button "button" at bounding box center [980, 241] width 37 height 52
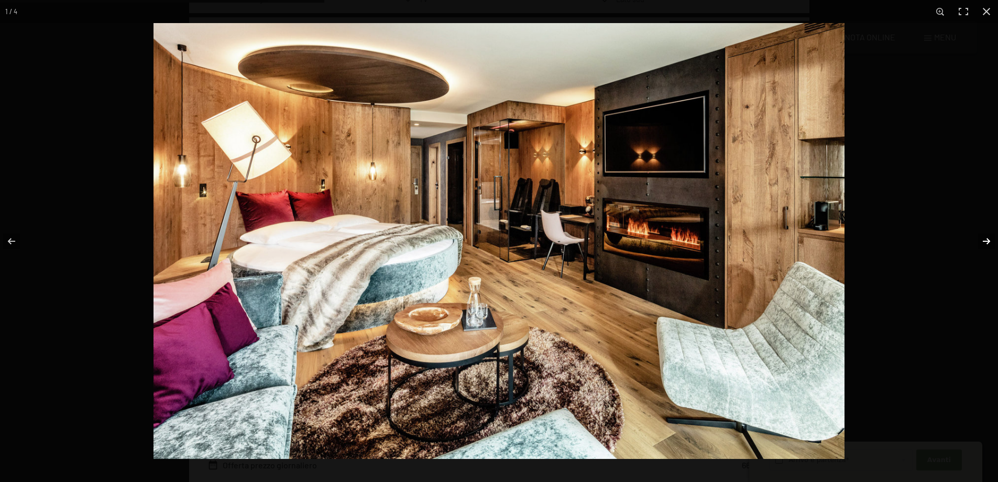
click at [985, 244] on button "button" at bounding box center [980, 241] width 37 height 52
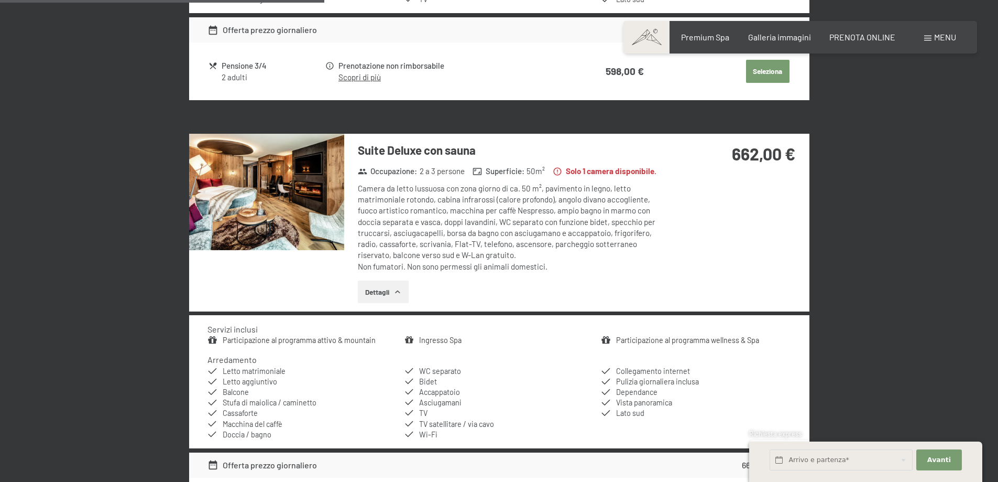
click at [0, 0] on button "button" at bounding box center [0, 0] width 0 height 0
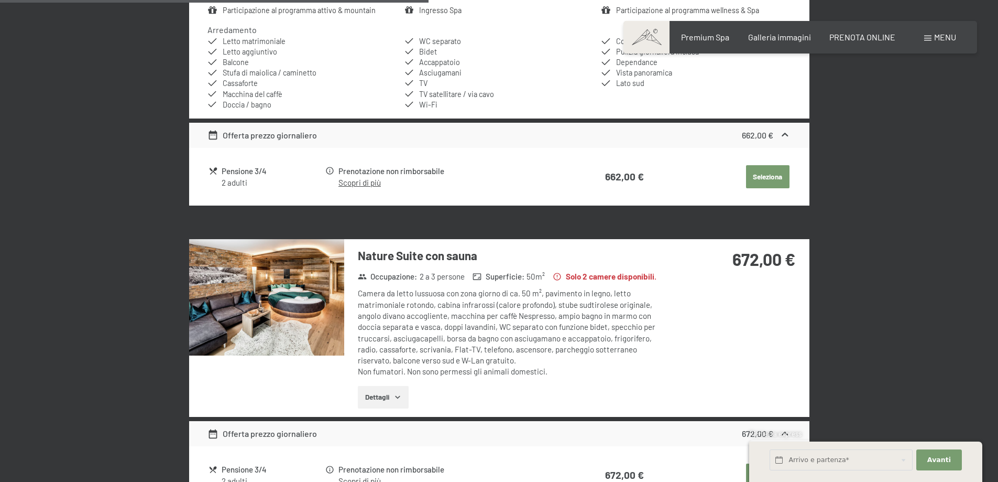
scroll to position [1376, 0]
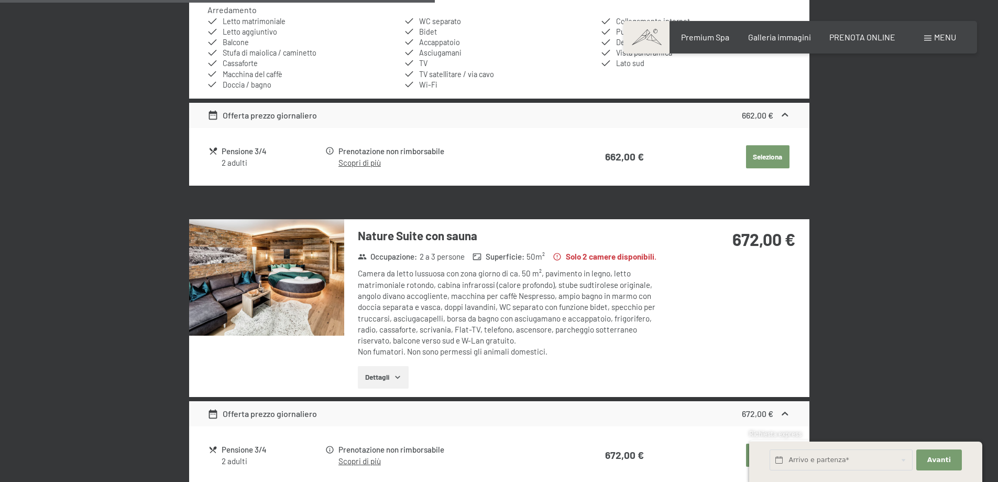
click at [390, 380] on button "Dettagli" at bounding box center [383, 377] width 51 height 23
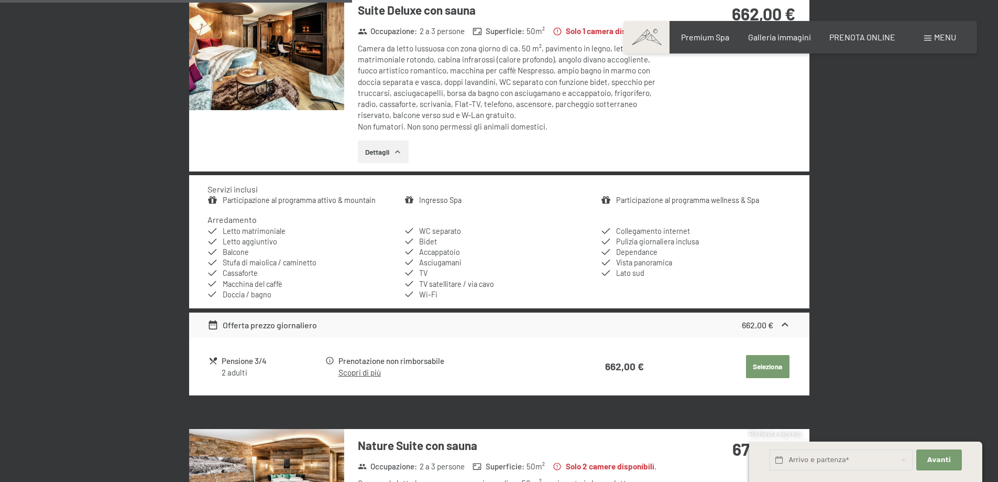
scroll to position [1097, 0]
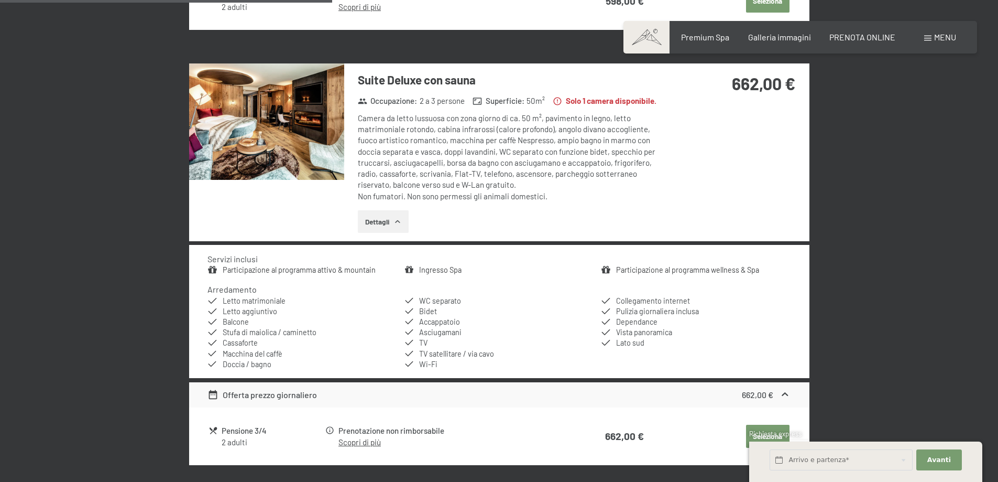
click at [250, 107] on img at bounding box center [266, 121] width 155 height 116
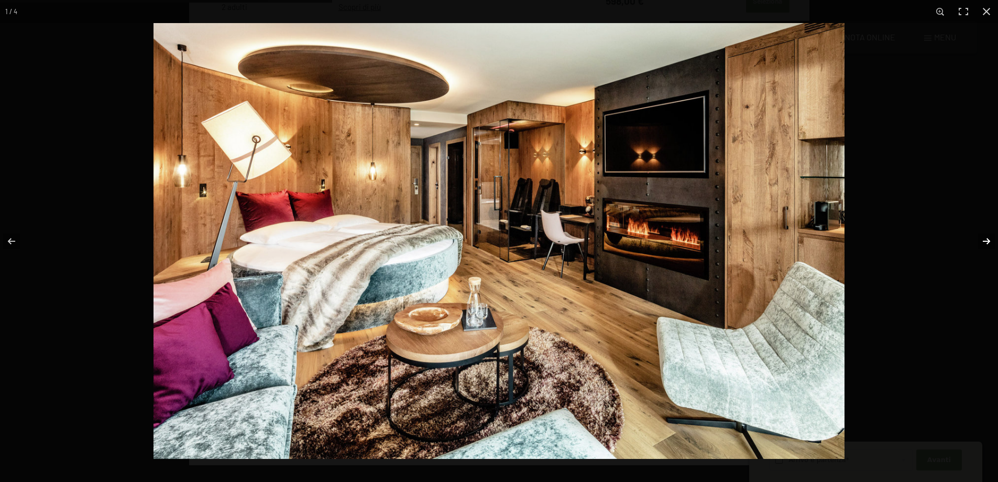
click at [986, 244] on button "button" at bounding box center [980, 241] width 37 height 52
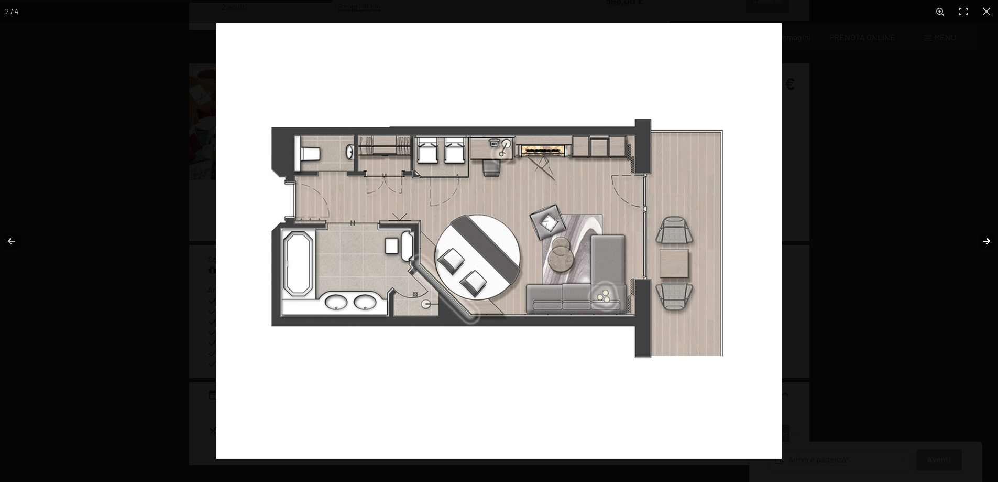
click at [986, 244] on button "button" at bounding box center [980, 241] width 37 height 52
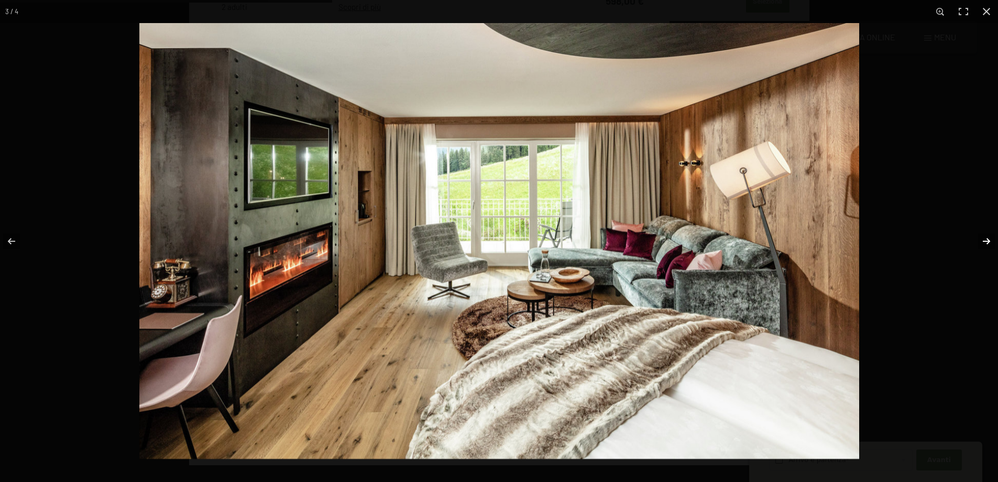
click at [986, 244] on button "button" at bounding box center [980, 241] width 37 height 52
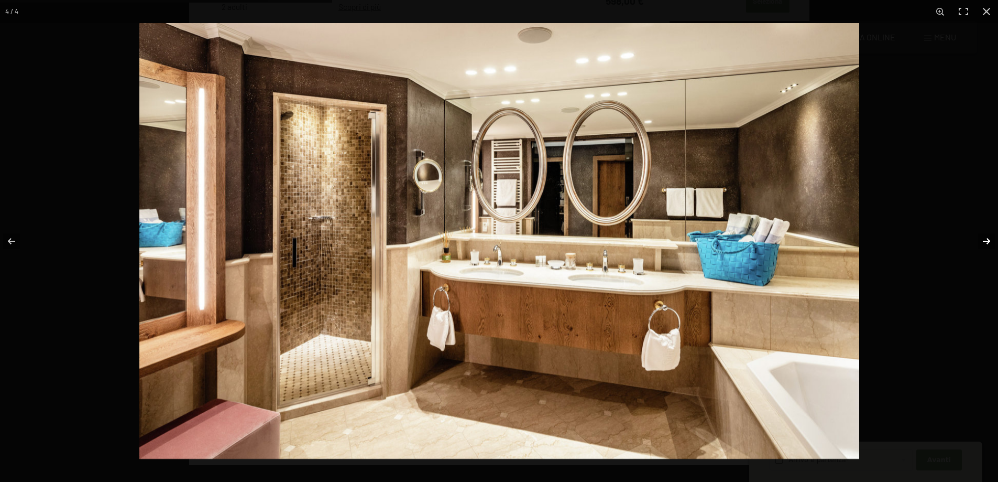
click at [986, 244] on button "button" at bounding box center [980, 241] width 37 height 52
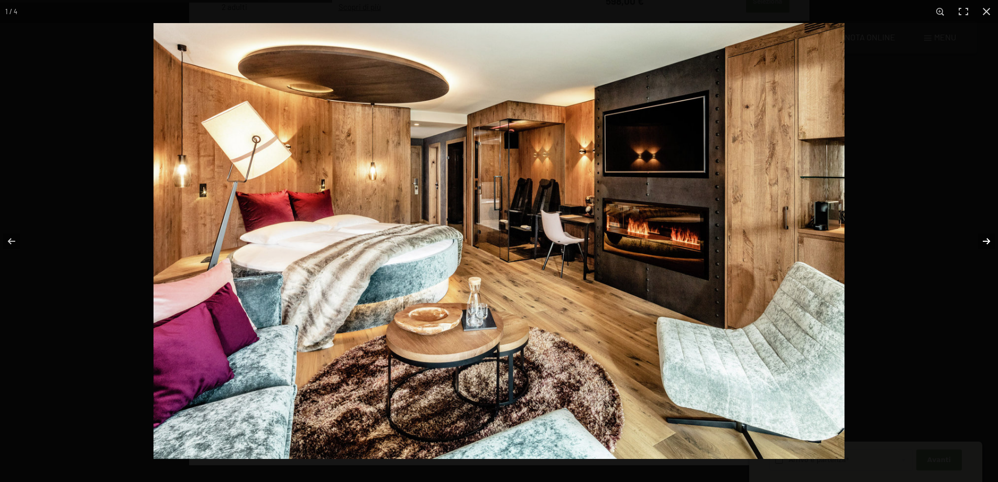
click at [986, 244] on button "button" at bounding box center [980, 241] width 37 height 52
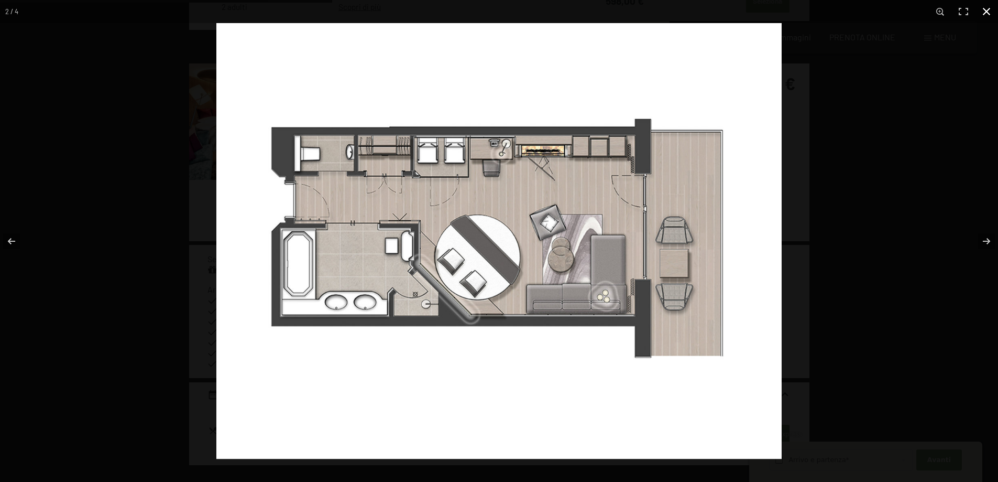
click at [984, 10] on button "button" at bounding box center [986, 11] width 23 height 23
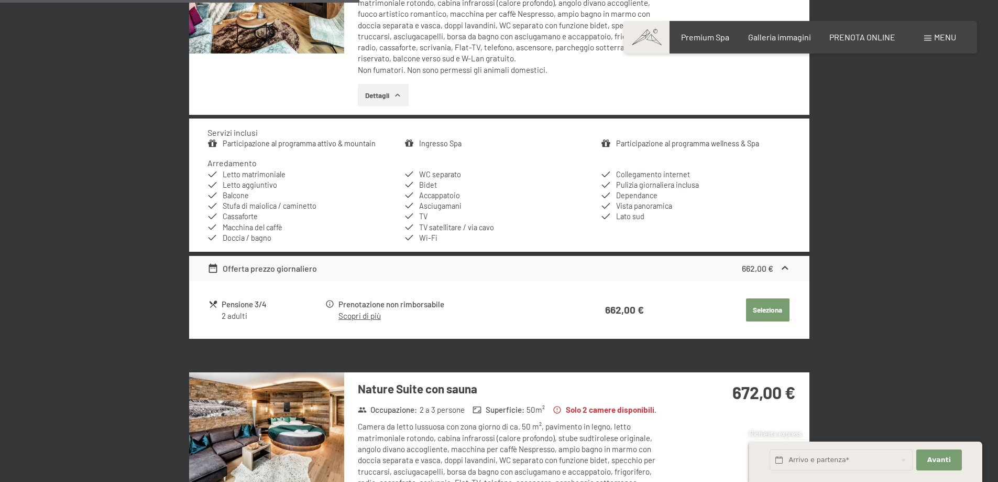
scroll to position [1236, 0]
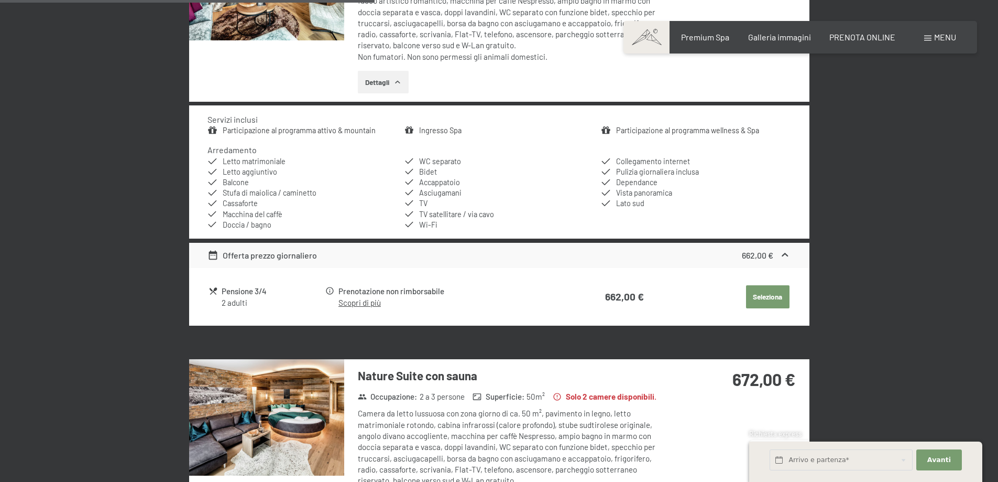
click at [270, 421] on img at bounding box center [266, 417] width 155 height 116
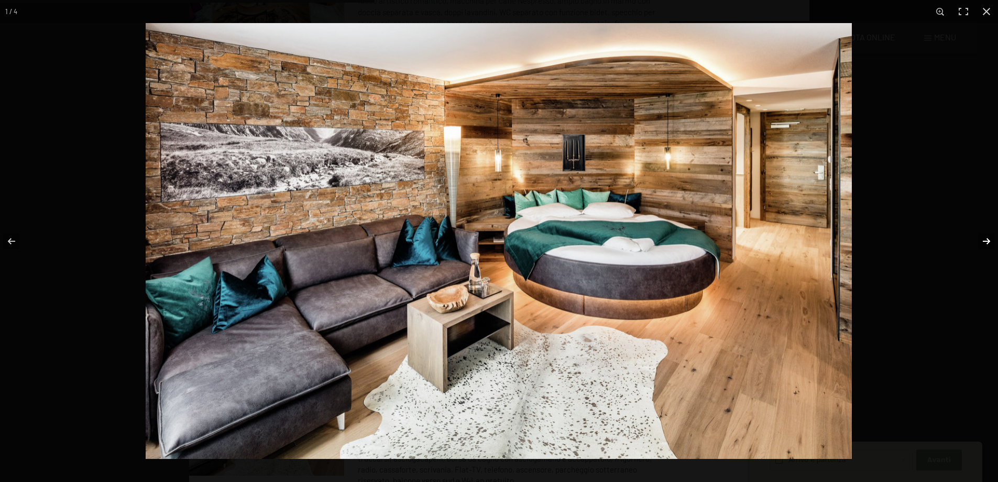
click at [982, 244] on button "button" at bounding box center [980, 241] width 37 height 52
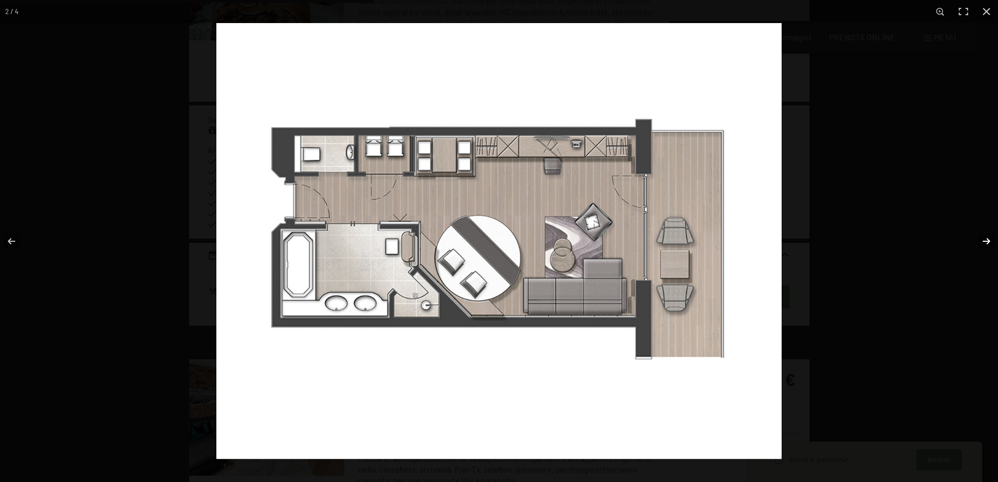
click at [982, 244] on button "button" at bounding box center [980, 241] width 37 height 52
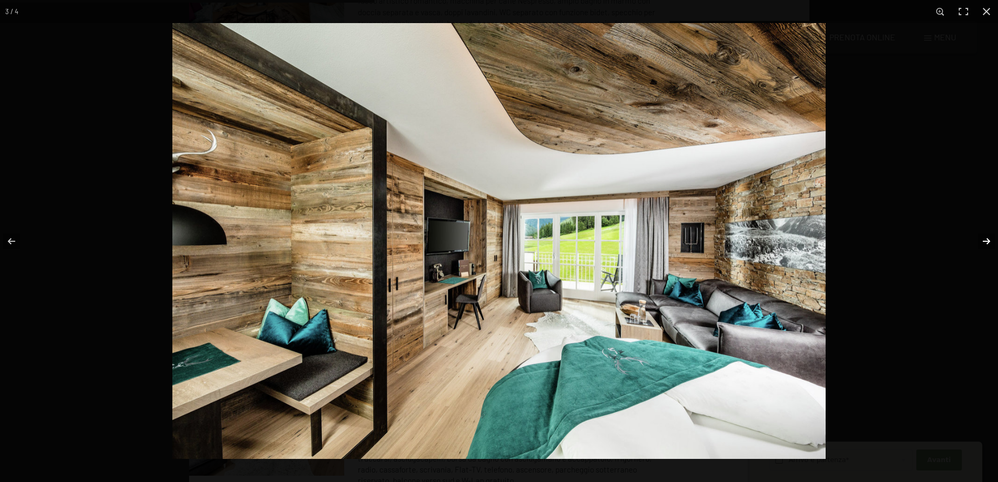
click at [982, 244] on button "button" at bounding box center [980, 241] width 37 height 52
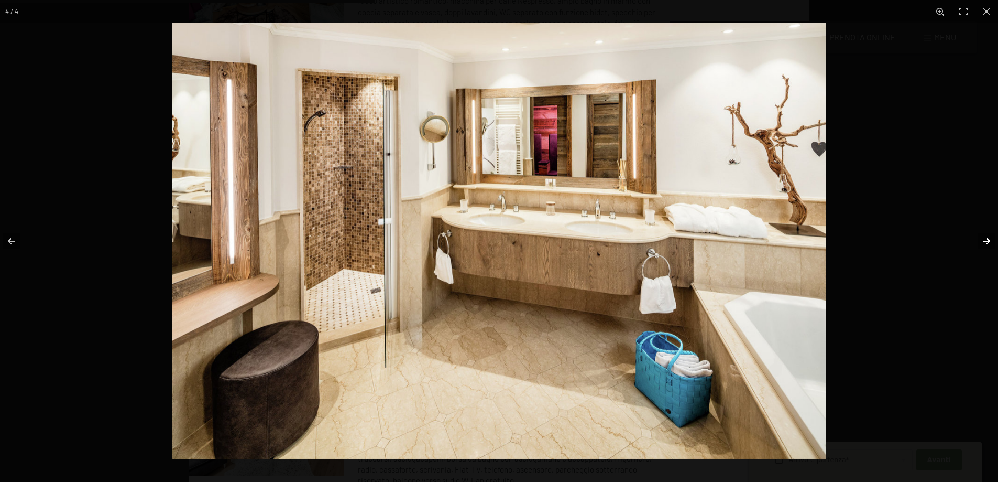
click at [982, 244] on button "button" at bounding box center [980, 241] width 37 height 52
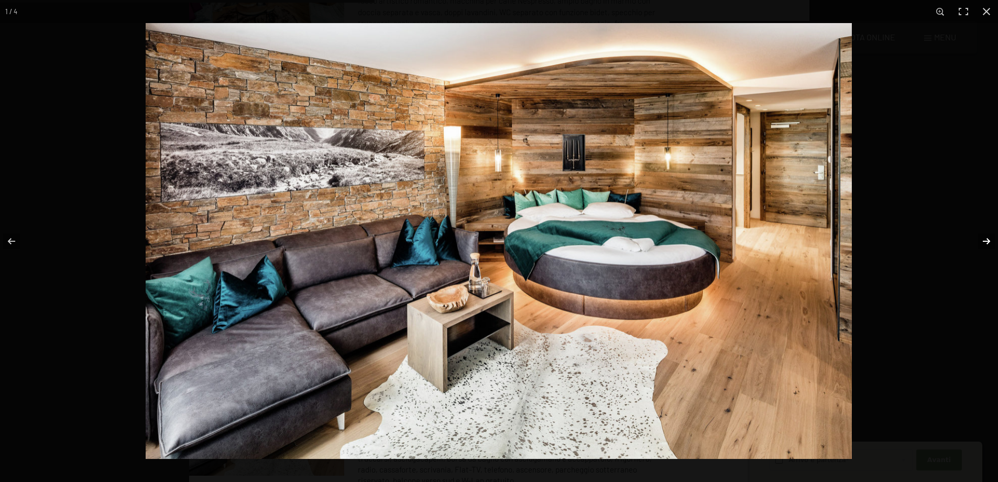
click at [982, 244] on button "button" at bounding box center [980, 241] width 37 height 52
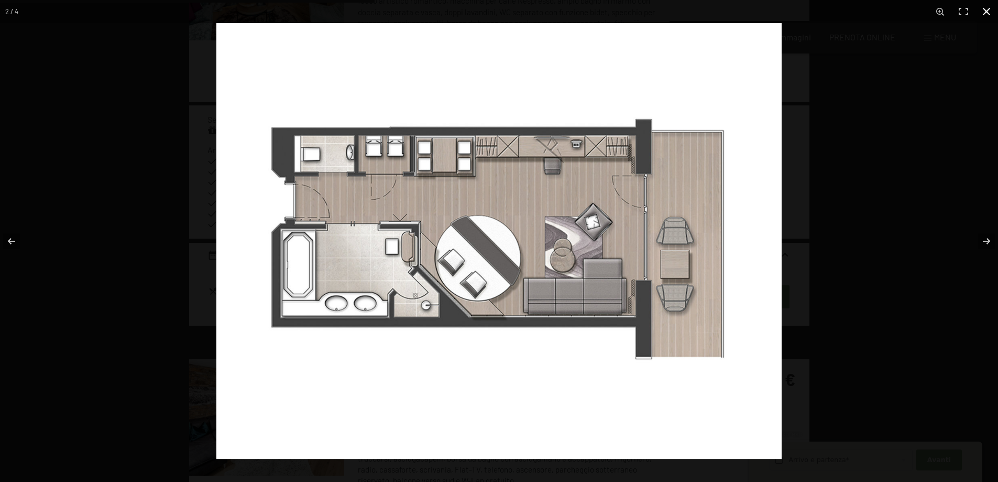
click at [984, 8] on button "button" at bounding box center [986, 11] width 23 height 23
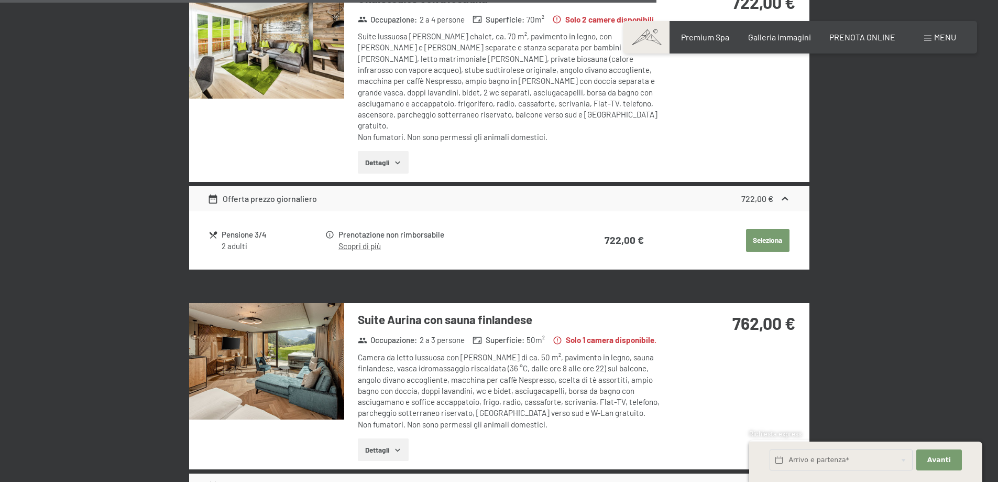
scroll to position [2214, 0]
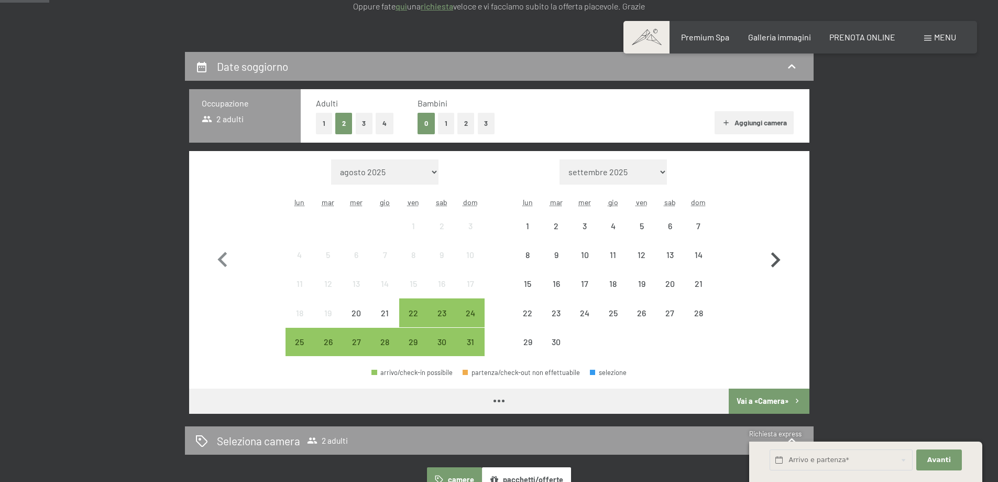
scroll to position [210, 0]
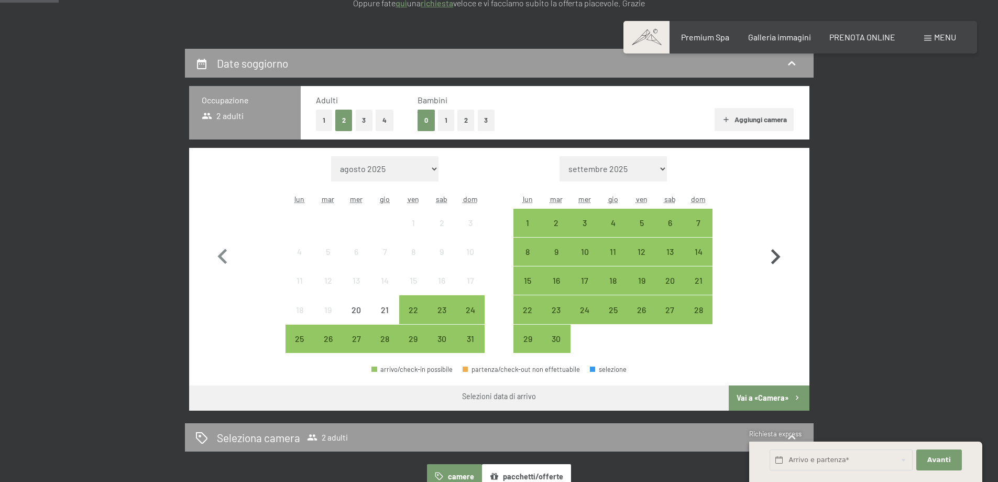
click at [777, 253] on icon "button" at bounding box center [775, 257] width 30 height 30
select select "[DATE]"
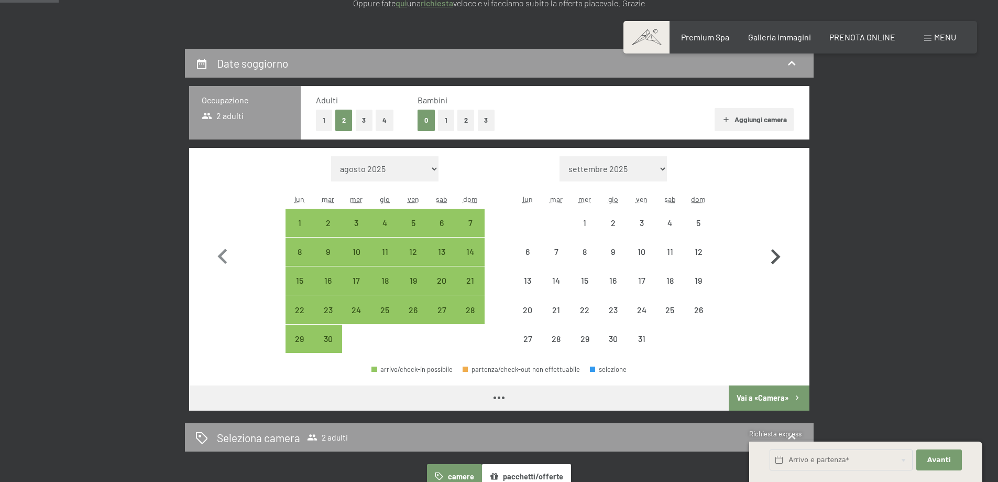
select select "[DATE]"
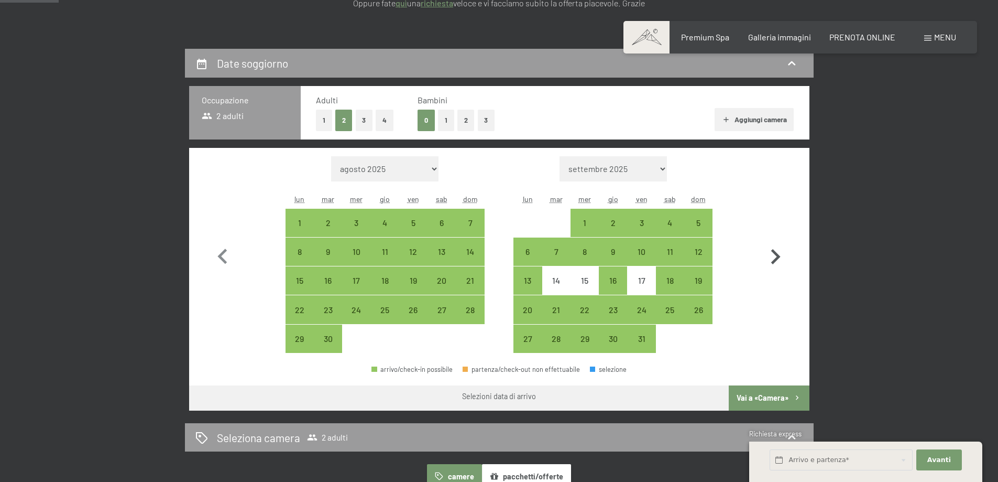
click at [777, 253] on icon "button" at bounding box center [775, 257] width 30 height 30
select select "[DATE]"
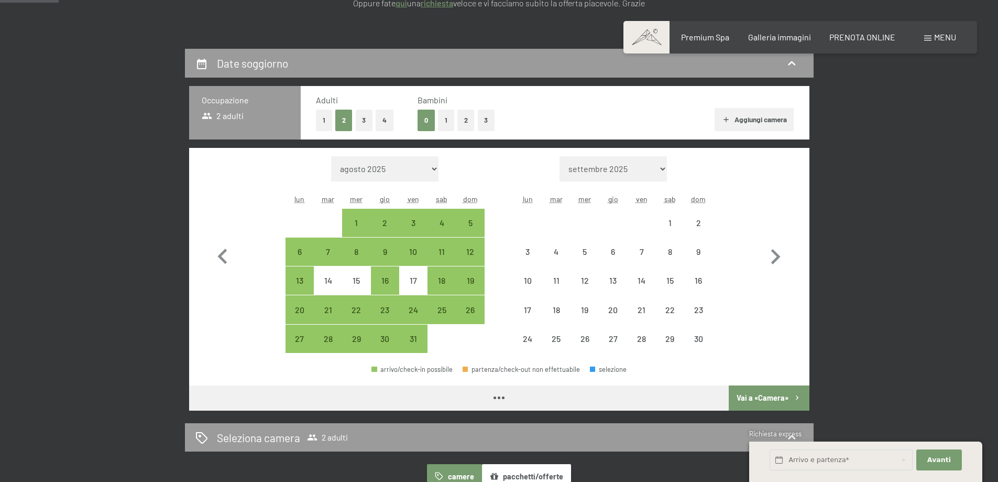
select select "[DATE]"
